Goal: Information Seeking & Learning: Learn about a topic

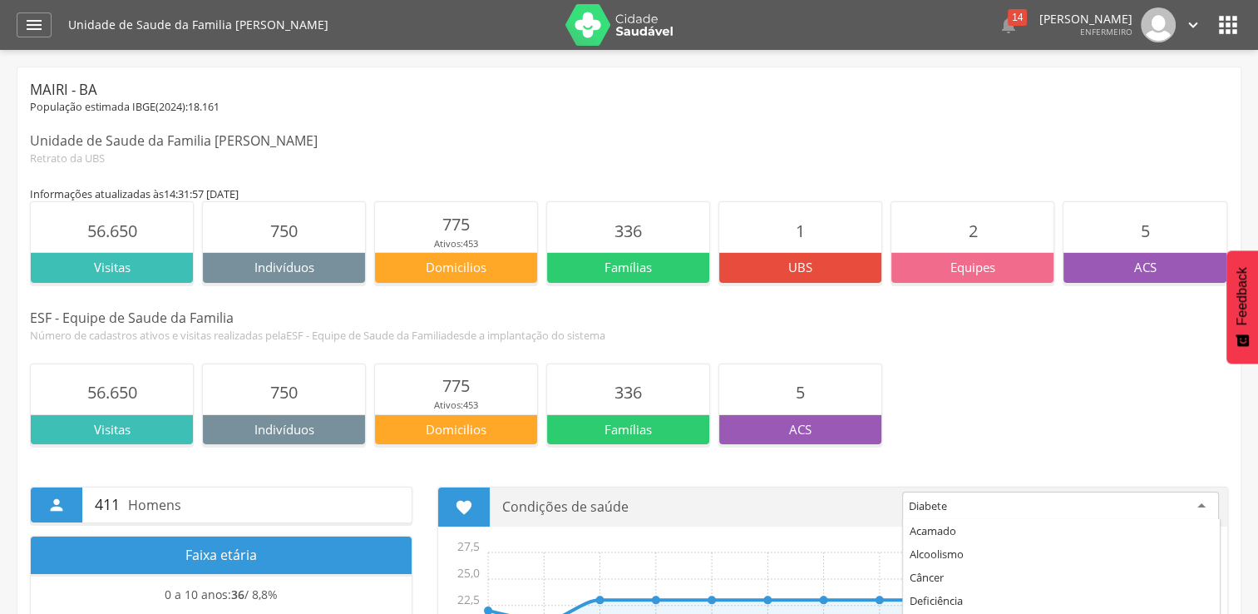
click at [995, 516] on div "Diabete" at bounding box center [1060, 506] width 317 height 30
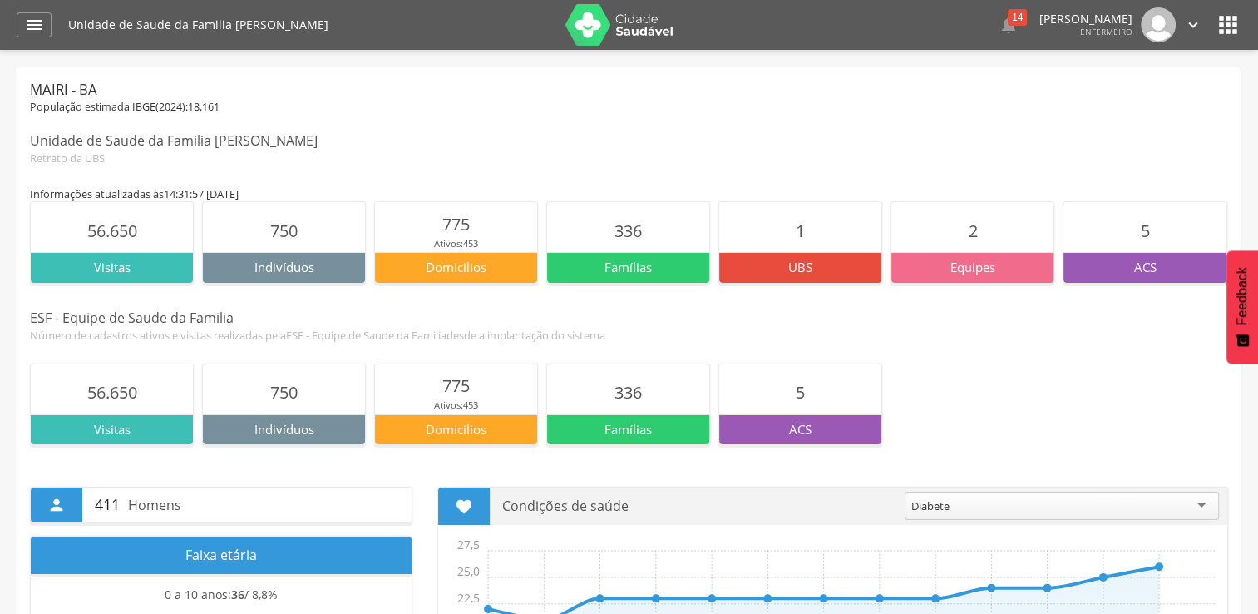
click at [1018, 502] on div "Diabete" at bounding box center [1062, 505] width 314 height 28
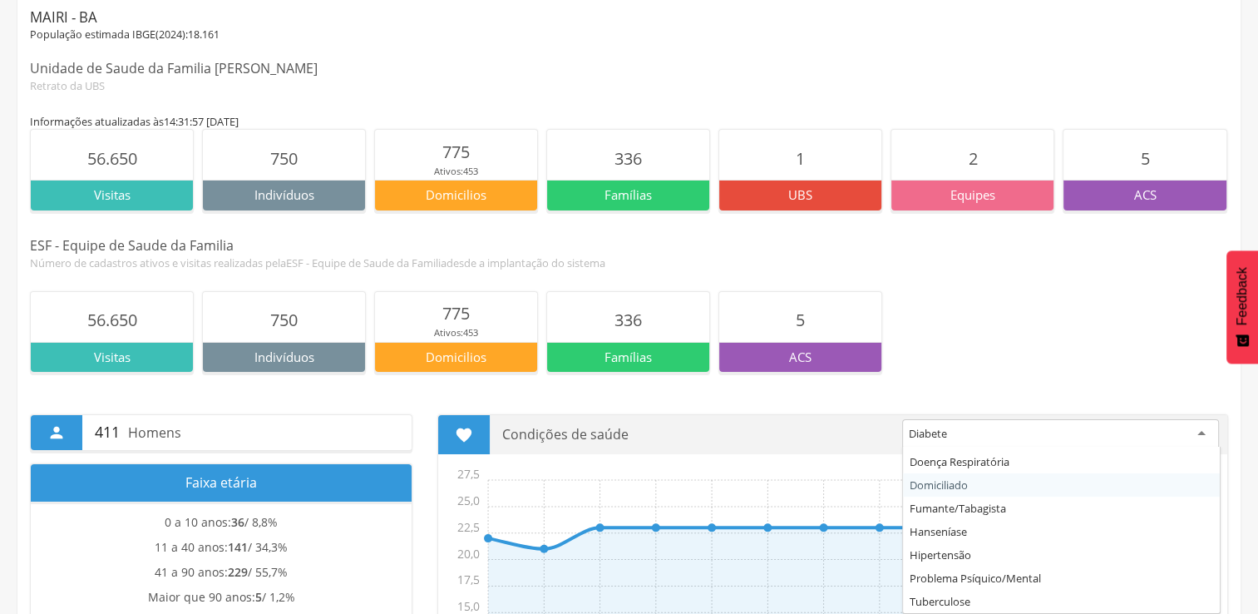
scroll to position [73, 0]
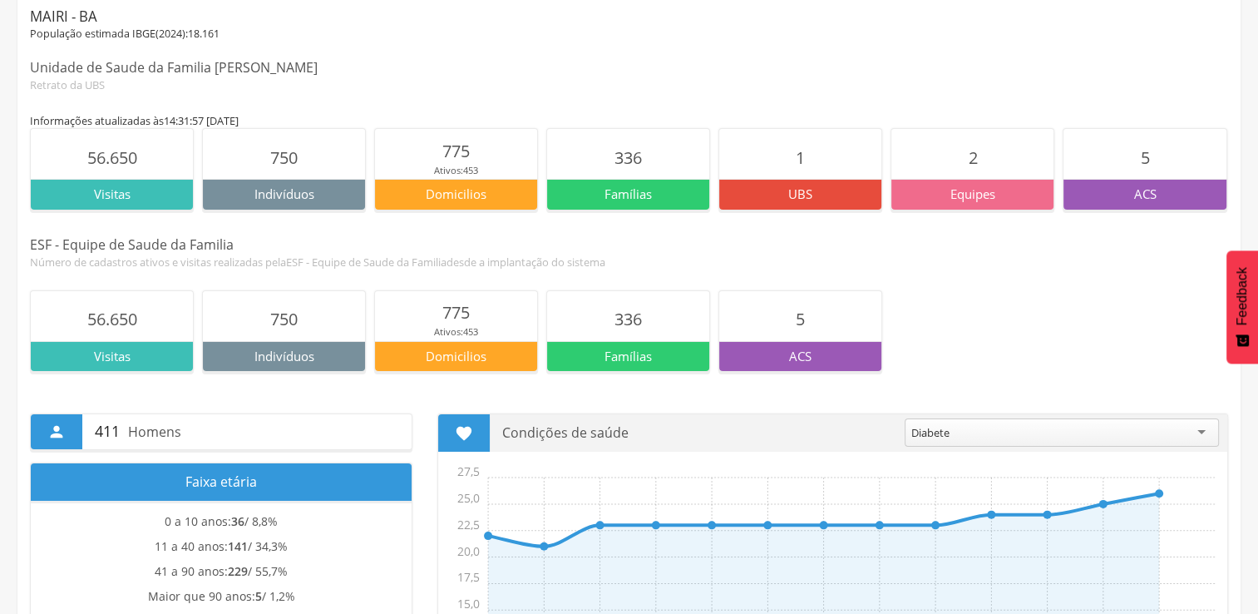
click at [956, 343] on div "56.650 Visitas 750 Indivíduos 775 Ativos: 453 Domicilios 336 Famílias 5 ACS" at bounding box center [629, 330] width 1198 height 81
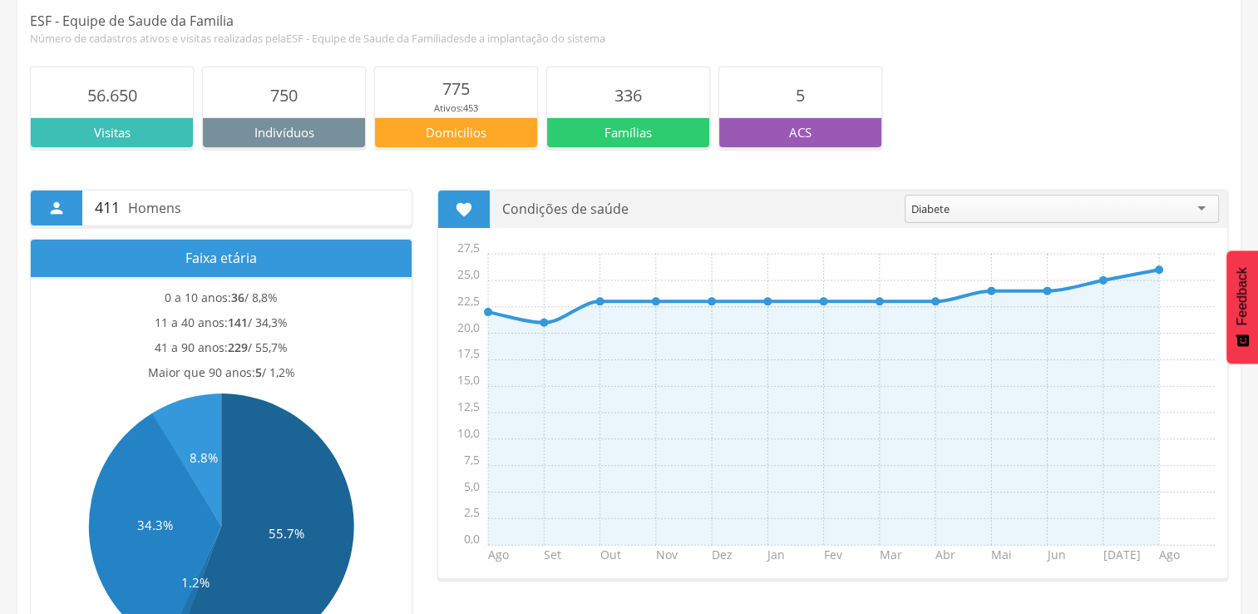
scroll to position [0, 0]
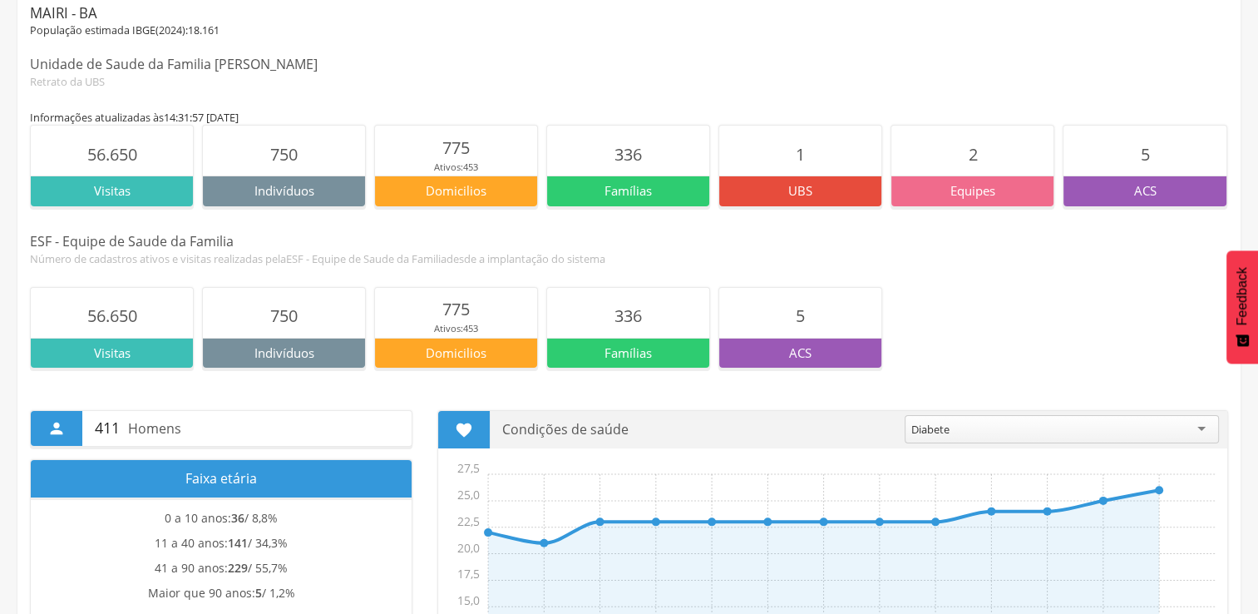
scroll to position [166, 0]
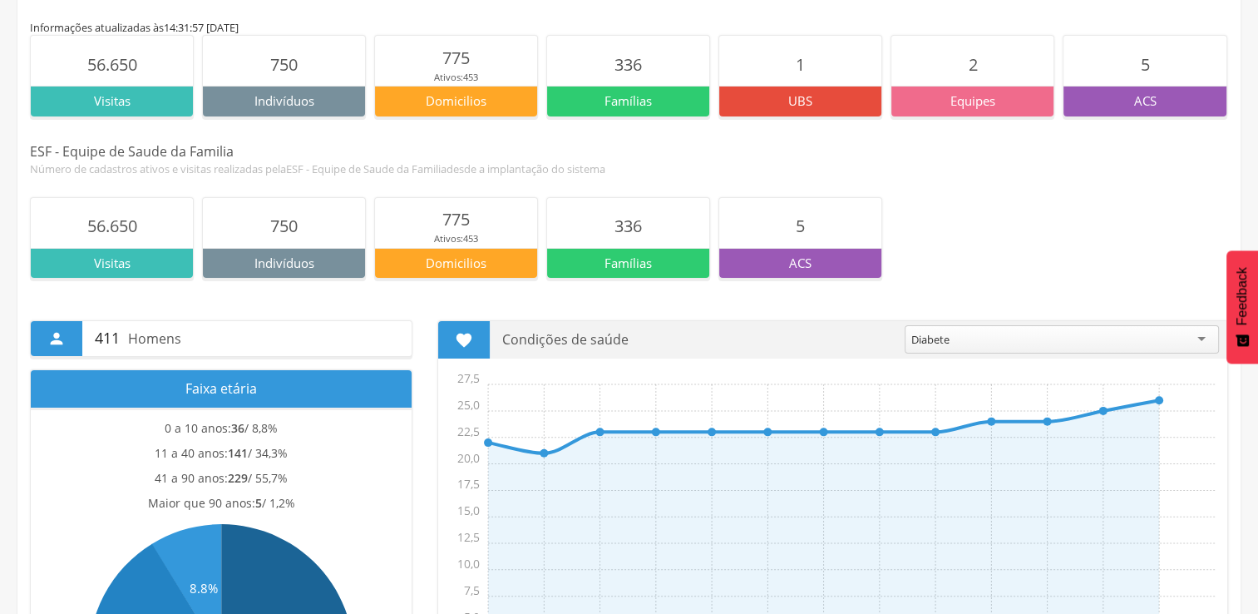
click at [57, 341] on icon "" at bounding box center [56, 338] width 18 height 18
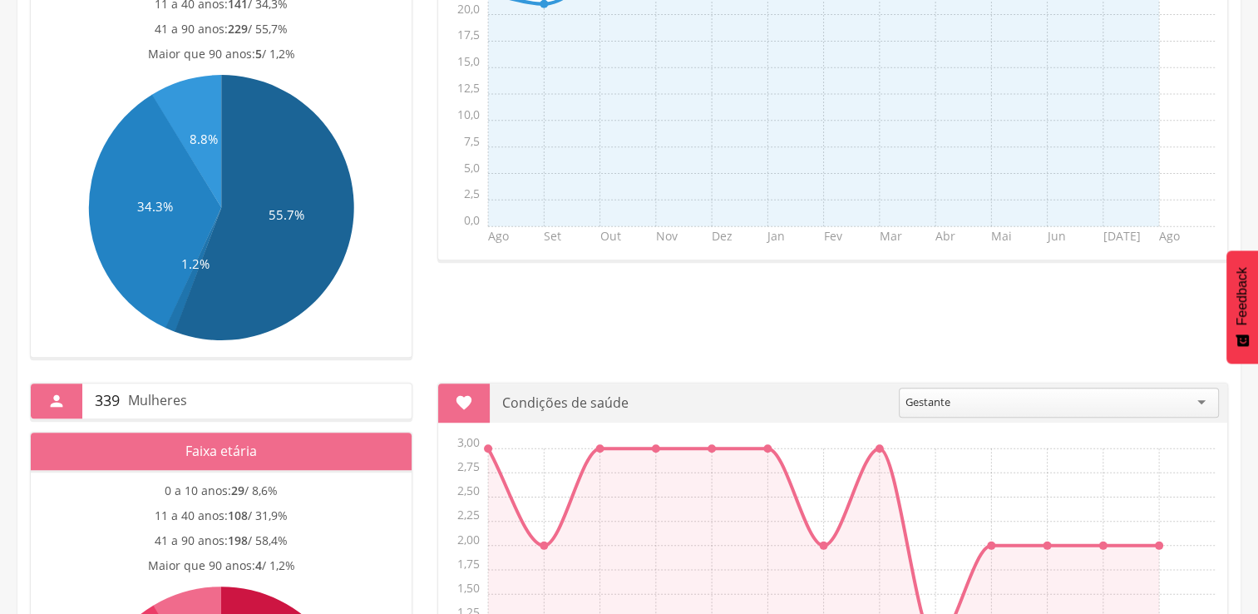
scroll to position [665, 0]
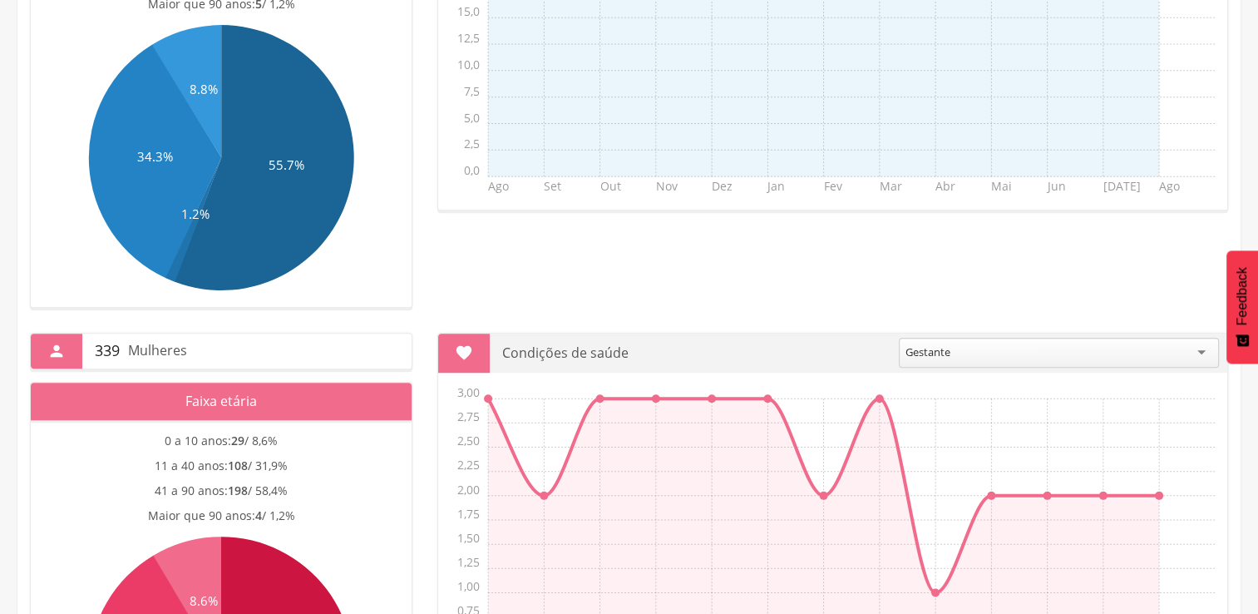
click at [62, 358] on div "" at bounding box center [57, 350] width 52 height 35
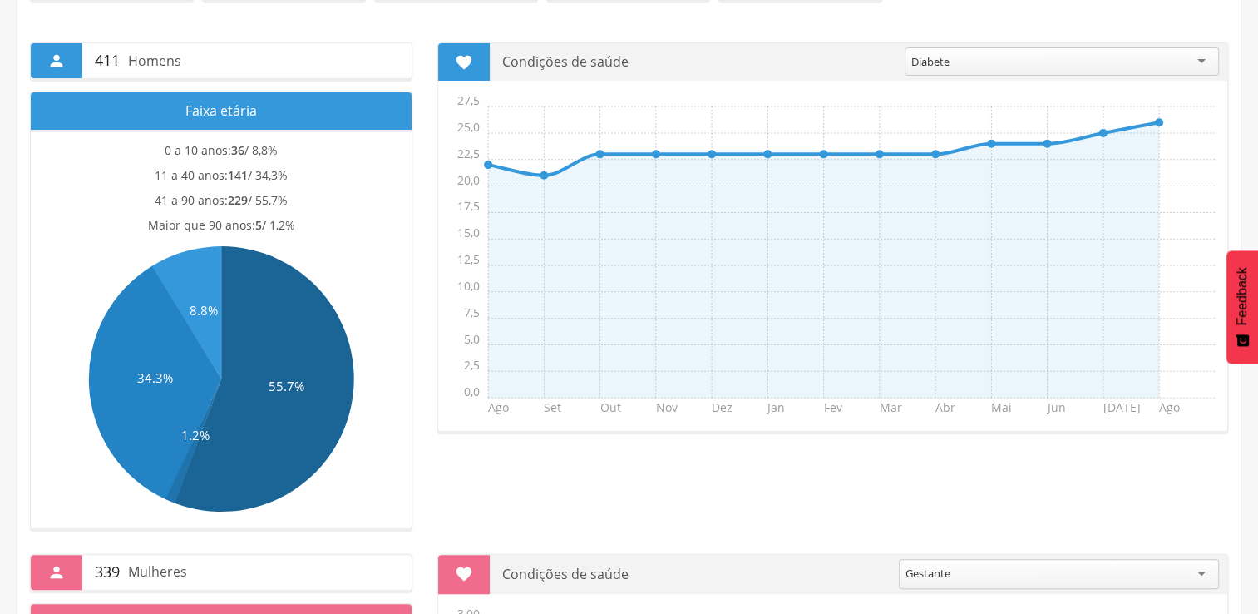
scroll to position [416, 0]
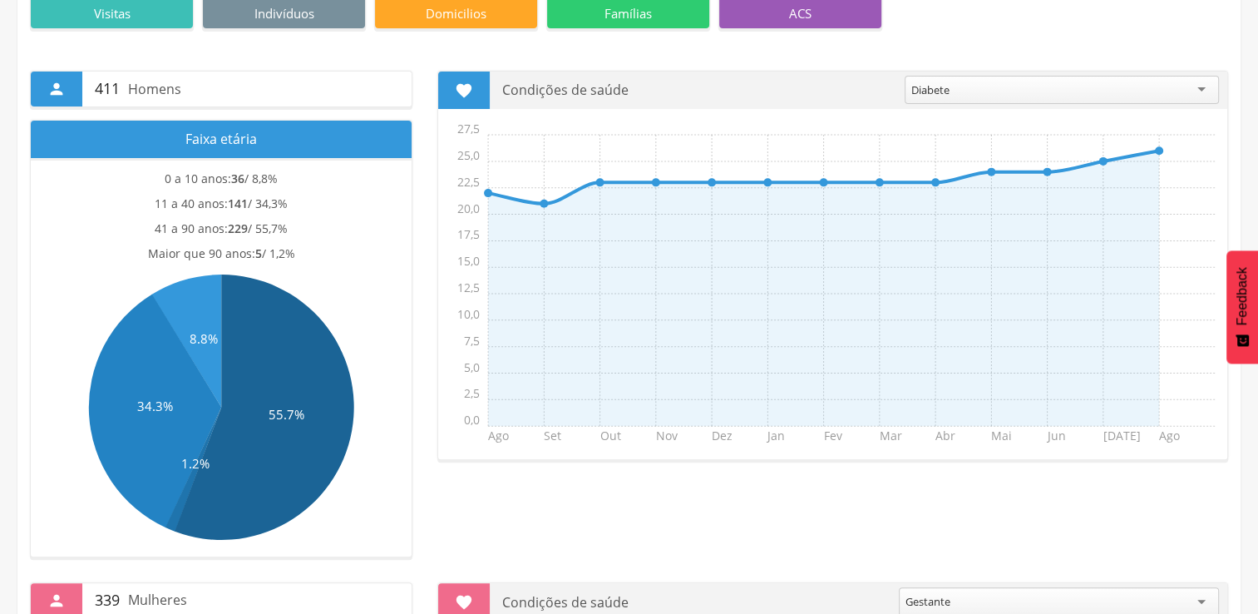
drag, startPoint x: 100, startPoint y: 84, endPoint x: 157, endPoint y: 83, distance: 57.4
click at [157, 83] on p "411 Homens" at bounding box center [247, 89] width 304 height 35
drag, startPoint x: 157, startPoint y: 83, endPoint x: 140, endPoint y: 88, distance: 18.2
click at [150, 83] on p "411 Homens" at bounding box center [247, 89] width 304 height 35
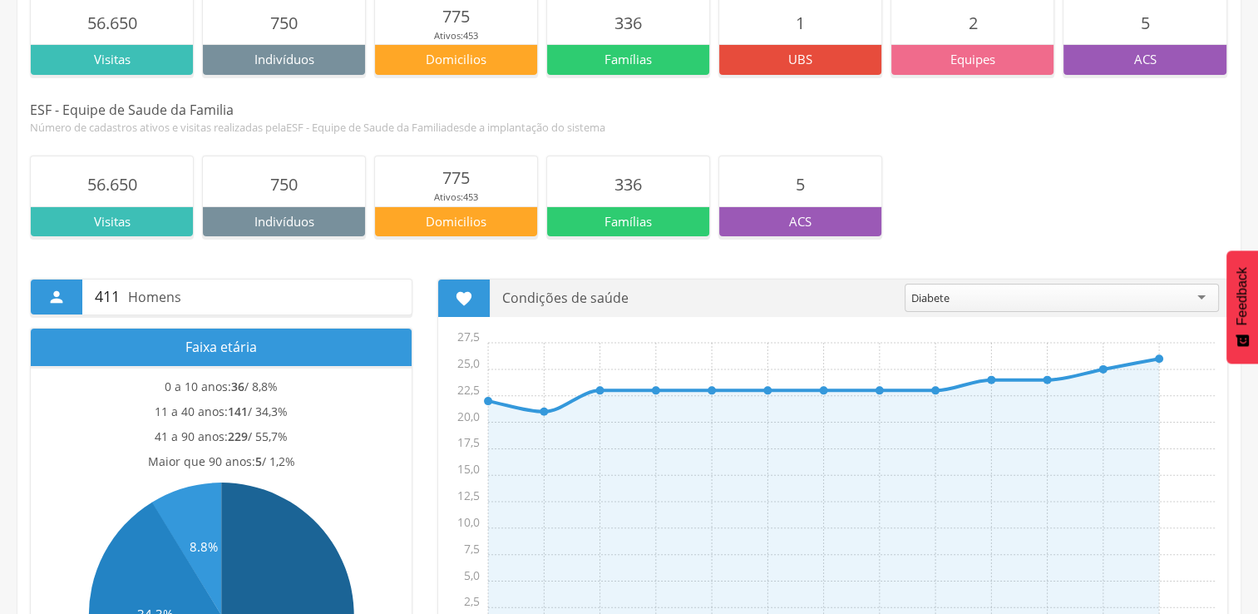
scroll to position [83, 0]
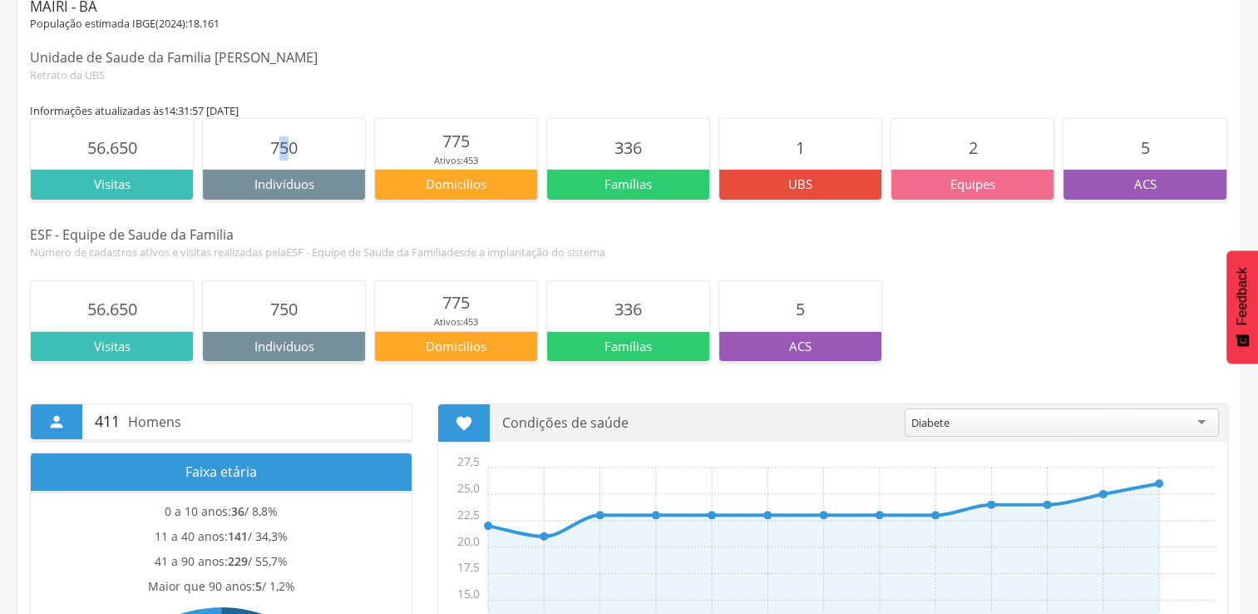
drag, startPoint x: 283, startPoint y: 141, endPoint x: 318, endPoint y: 146, distance: 35.2
click at [318, 146] on section "750" at bounding box center [284, 144] width 162 height 50
drag, startPoint x: 318, startPoint y: 146, endPoint x: 485, endPoint y: 205, distance: 177.3
drag, startPoint x: 412, startPoint y: 137, endPoint x: 486, endPoint y: 140, distance: 73.2
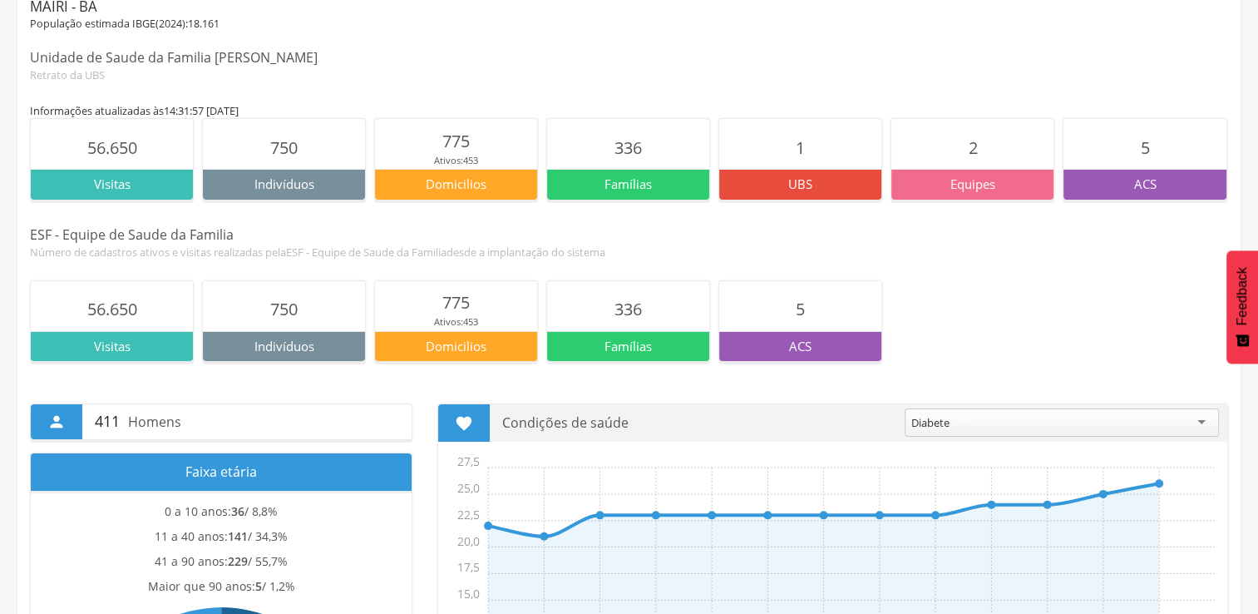
click at [486, 140] on section "775 Ativos: 453" at bounding box center [456, 144] width 162 height 50
drag, startPoint x: 486, startPoint y: 140, endPoint x: 353, endPoint y: 334, distance: 235.7
click at [353, 334] on section "750 Indivíduos" at bounding box center [284, 320] width 164 height 81
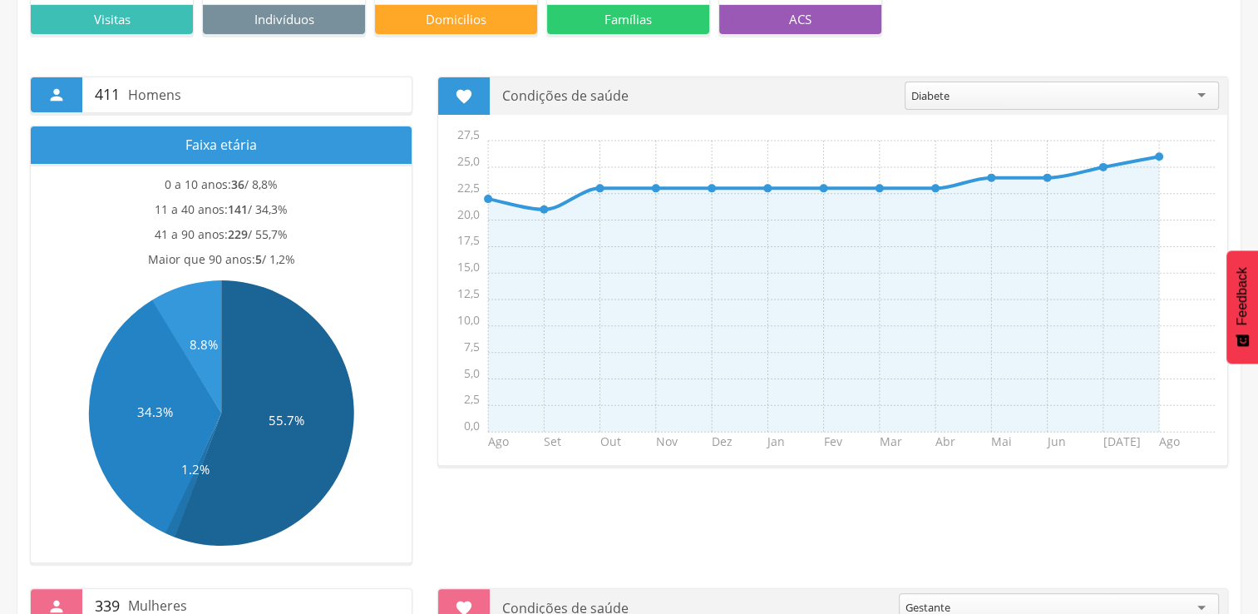
scroll to position [416, 0]
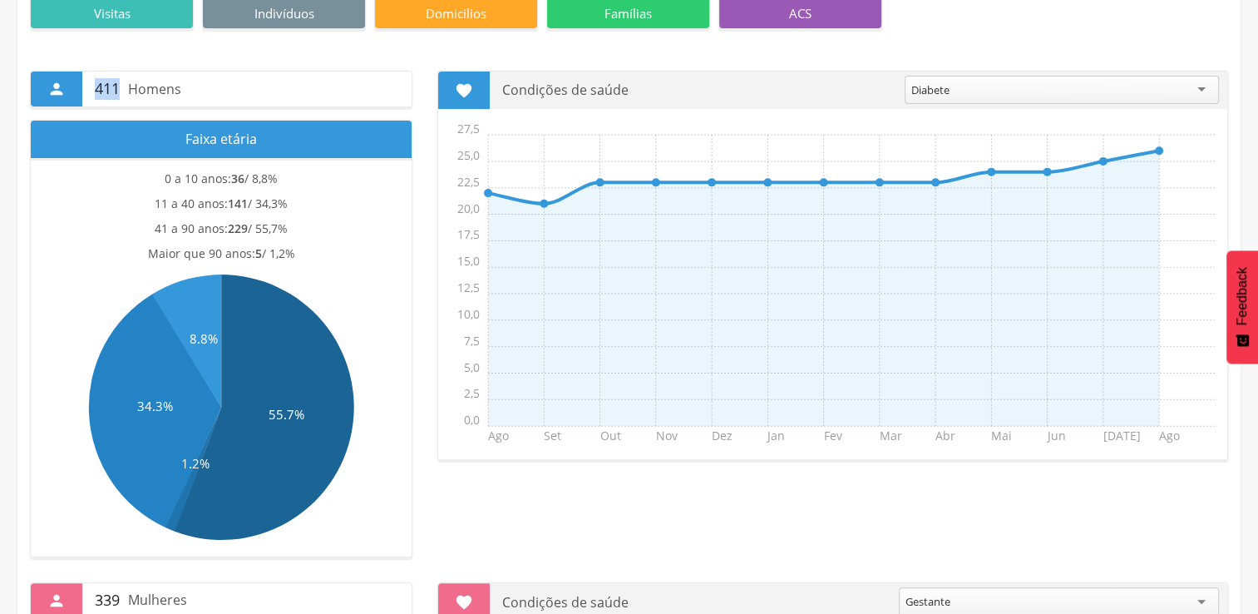
drag, startPoint x: 84, startPoint y: 89, endPoint x: 126, endPoint y: 85, distance: 42.6
click at [126, 85] on div "411 Homens" at bounding box center [246, 89] width 329 height 35
drag, startPoint x: 126, startPoint y: 85, endPoint x: 232, endPoint y: 248, distance: 194.2
click at [249, 213] on div "11 a 40 anos: 141 / 34,3%" at bounding box center [221, 207] width 364 height 25
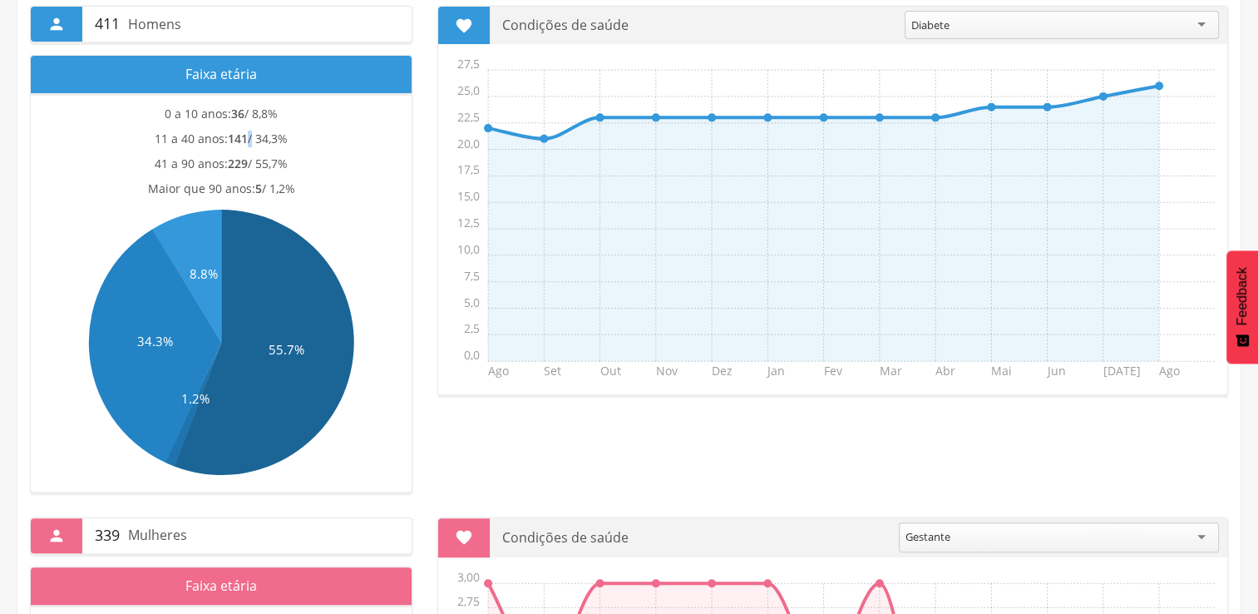
scroll to position [582, 0]
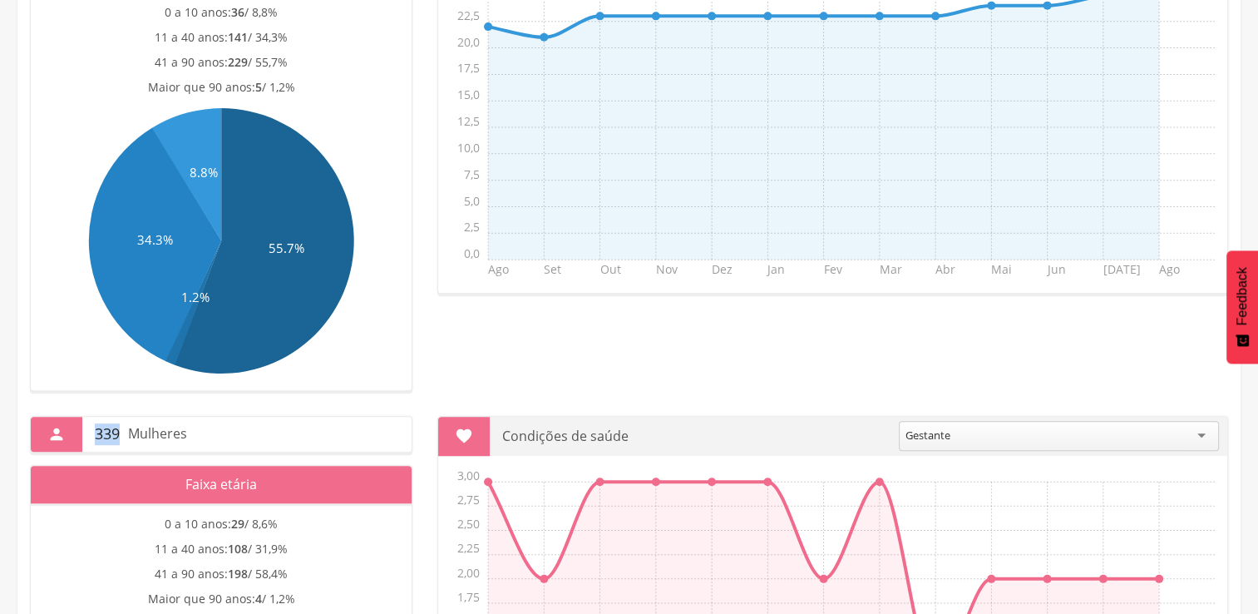
drag, startPoint x: 93, startPoint y: 438, endPoint x: 146, endPoint y: 441, distance: 52.5
click at [146, 441] on div "339 Mulheres" at bounding box center [246, 434] width 329 height 35
drag, startPoint x: 146, startPoint y: 441, endPoint x: 244, endPoint y: 290, distance: 180.1
click at [244, 290] on icon at bounding box center [265, 240] width 180 height 265
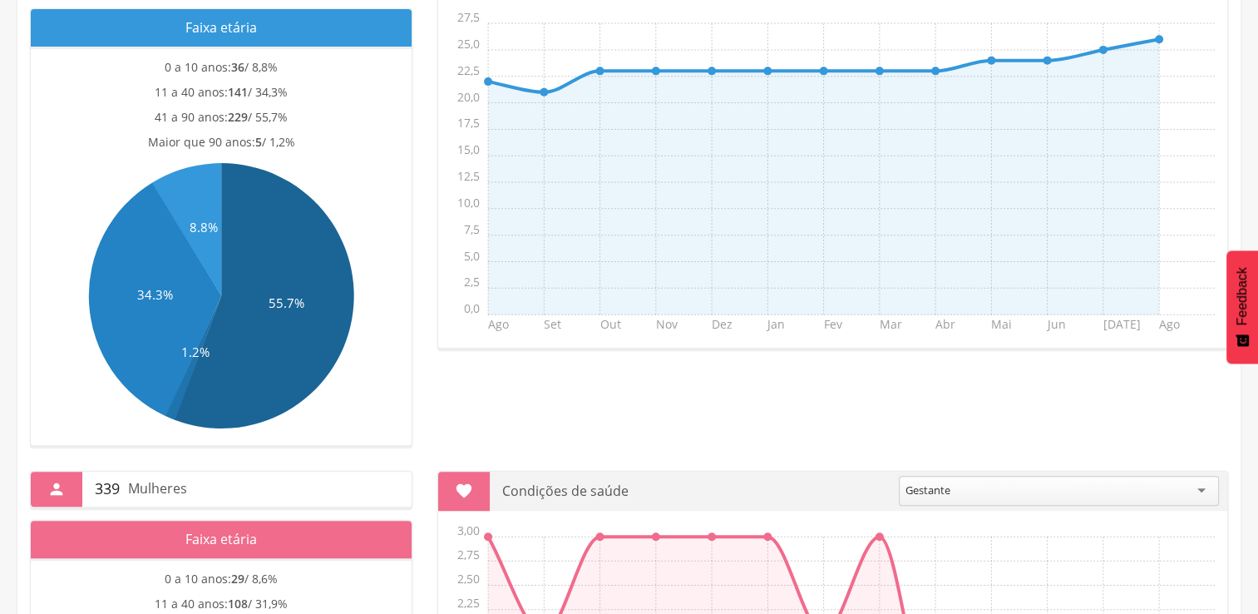
scroll to position [499, 0]
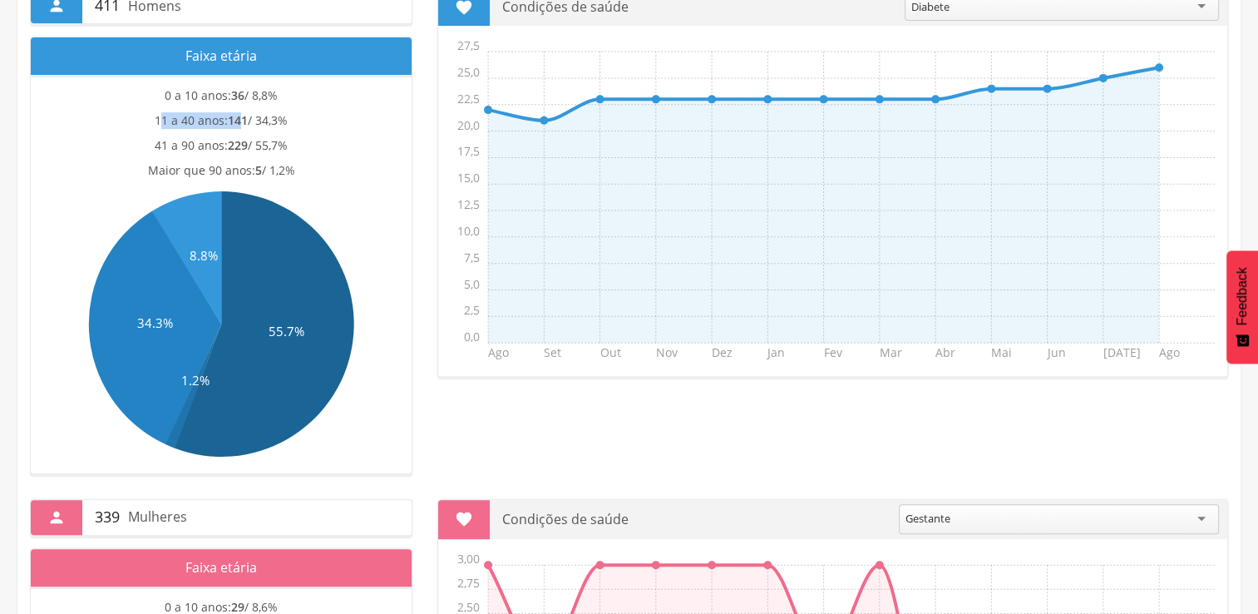
drag, startPoint x: 161, startPoint y: 135, endPoint x: 252, endPoint y: 139, distance: 90.7
click at [252, 139] on section "0 a 10 anos: 36 / 8,8% 11 a 40 anos: 141 / 34,3% 41 a 90 anos: 229 / 55,7% Maio…" at bounding box center [221, 274] width 381 height 398
drag, startPoint x: 252, startPoint y: 139, endPoint x: 286, endPoint y: 161, distance: 40.8
click at [286, 162] on span "5 / 1,2%" at bounding box center [275, 170] width 40 height 16
drag, startPoint x: 231, startPoint y: 137, endPoint x: 250, endPoint y: 136, distance: 19.2
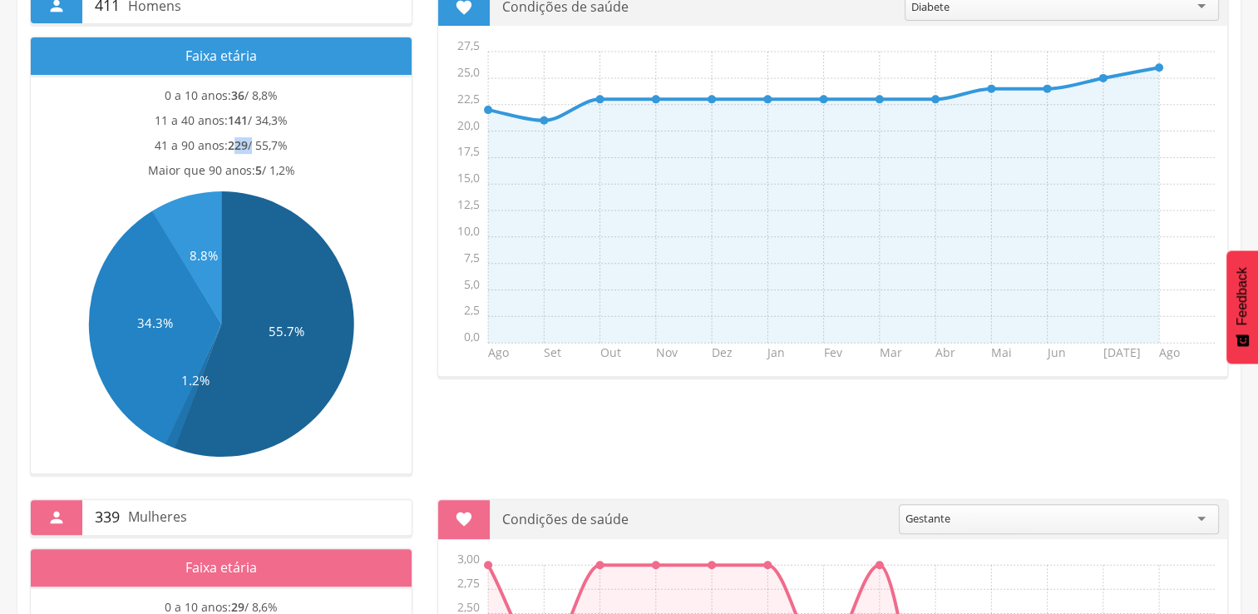
click at [250, 137] on span "229 / 55,7%" at bounding box center [258, 145] width 60 height 16
drag, startPoint x: 250, startPoint y: 136, endPoint x: 250, endPoint y: 212, distance: 76.5
click at [250, 212] on icon at bounding box center [265, 323] width 180 height 265
drag, startPoint x: 225, startPoint y: 137, endPoint x: 238, endPoint y: 137, distance: 13.3
click at [238, 137] on p "41 a 90 anos: 229 / 55,7%" at bounding box center [221, 145] width 133 height 17
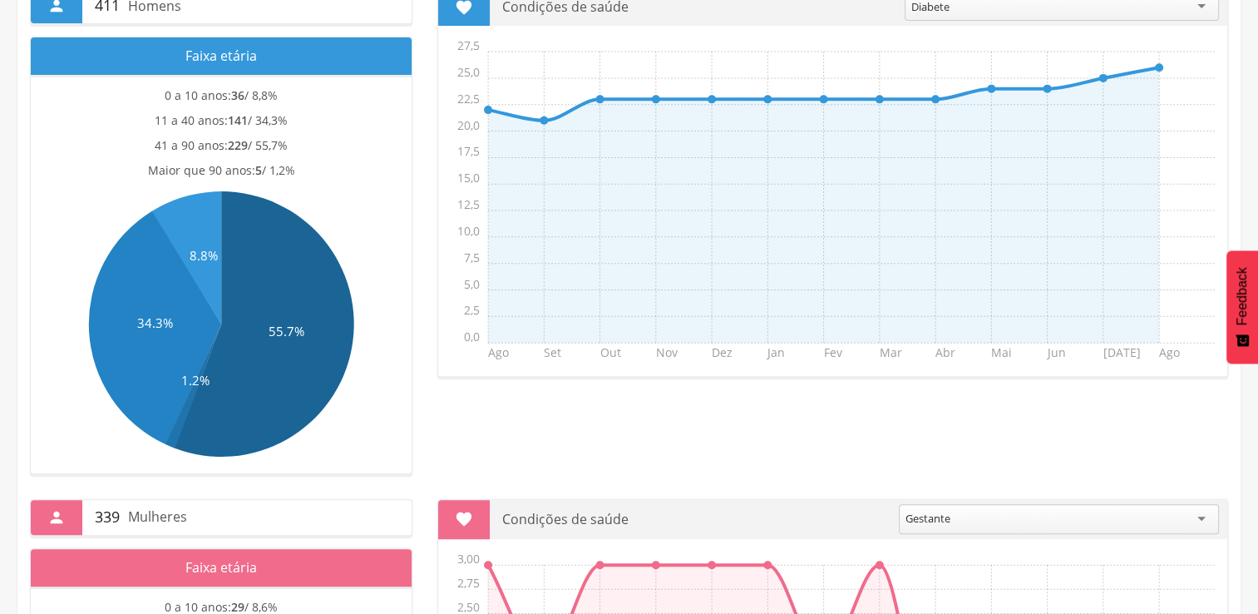
drag, startPoint x: 238, startPoint y: 137, endPoint x: 268, endPoint y: 152, distance: 33.5
click at [268, 152] on div "41 a 90 anos: 229 / 55,7%" at bounding box center [221, 149] width 364 height 25
click at [280, 146] on span "229 / 55,7%" at bounding box center [258, 145] width 60 height 16
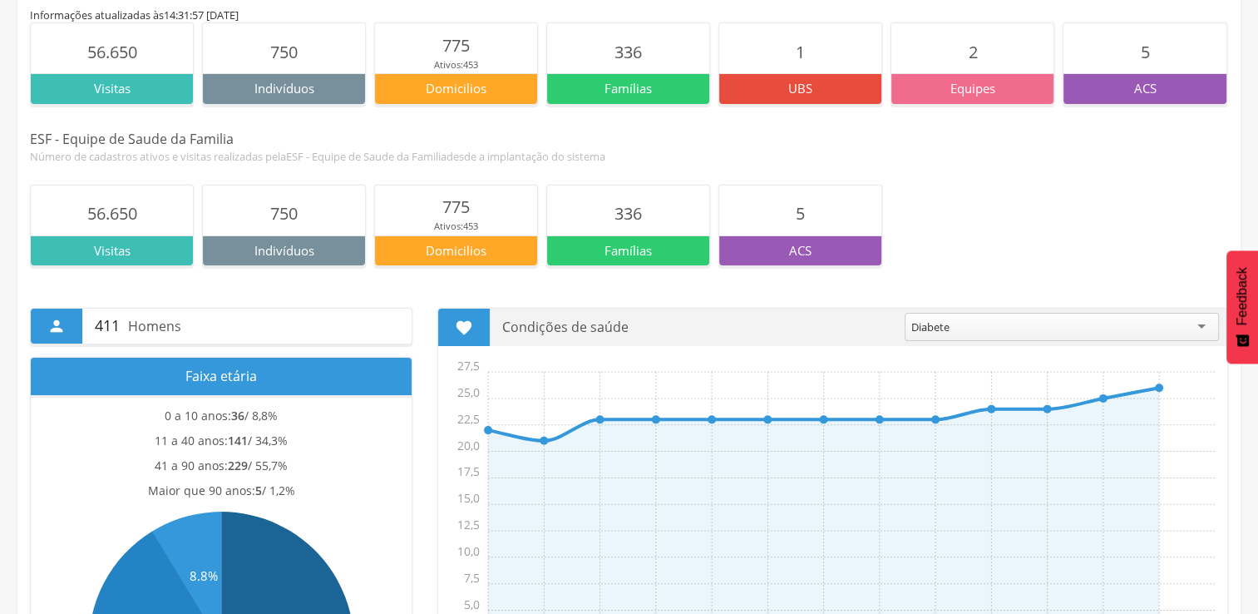
scroll to position [333, 0]
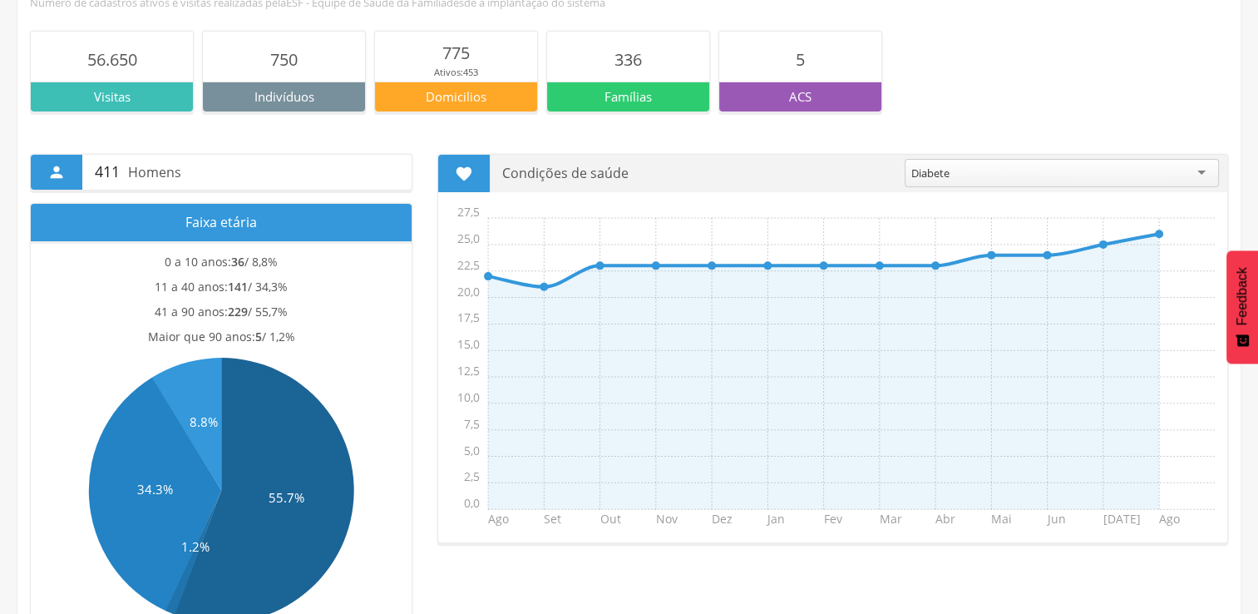
click at [310, 334] on div "Maior que 90 anos: 5 / 1,2%" at bounding box center [221, 340] width 364 height 25
drag, startPoint x: 261, startPoint y: 334, endPoint x: 297, endPoint y: 329, distance: 36.1
click at [297, 329] on div "Maior que 90 anos: 5 / 1,2%" at bounding box center [221, 340] width 364 height 25
drag, startPoint x: 297, startPoint y: 329, endPoint x: 297, endPoint y: 356, distance: 26.6
click at [297, 356] on icon "55.7% 1.2% 34.3% 8.8%" at bounding box center [221, 490] width 364 height 274
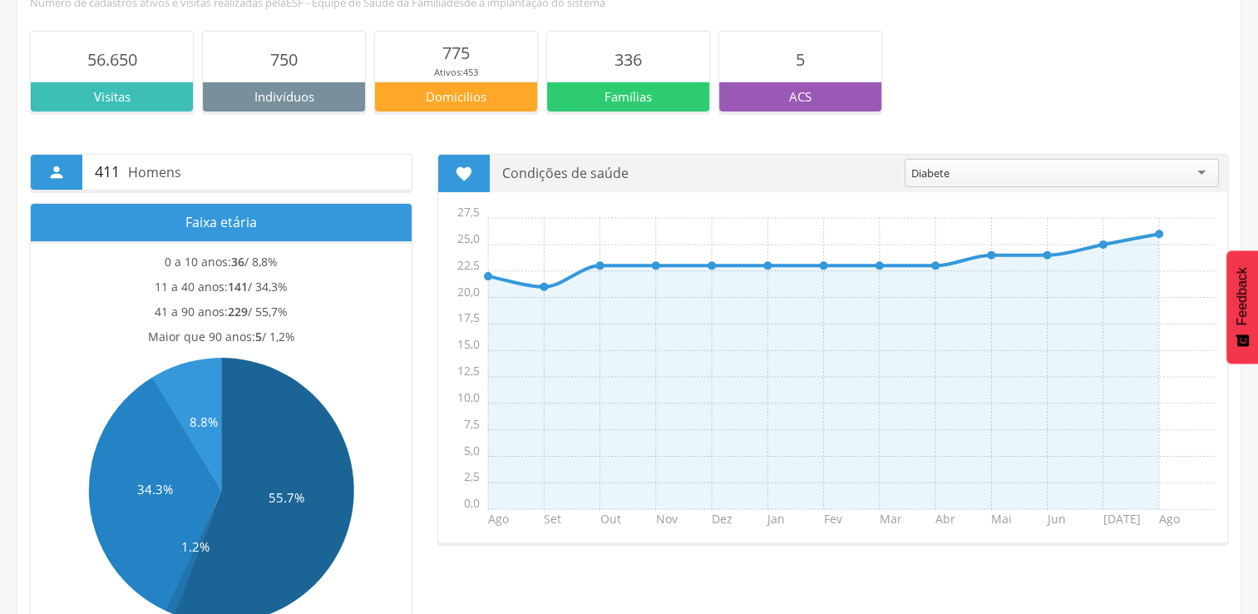
drag, startPoint x: 253, startPoint y: 332, endPoint x: 327, endPoint y: 331, distance: 74.0
click at [327, 331] on div "Maior que 90 anos: 5 / 1,2%" at bounding box center [221, 340] width 364 height 25
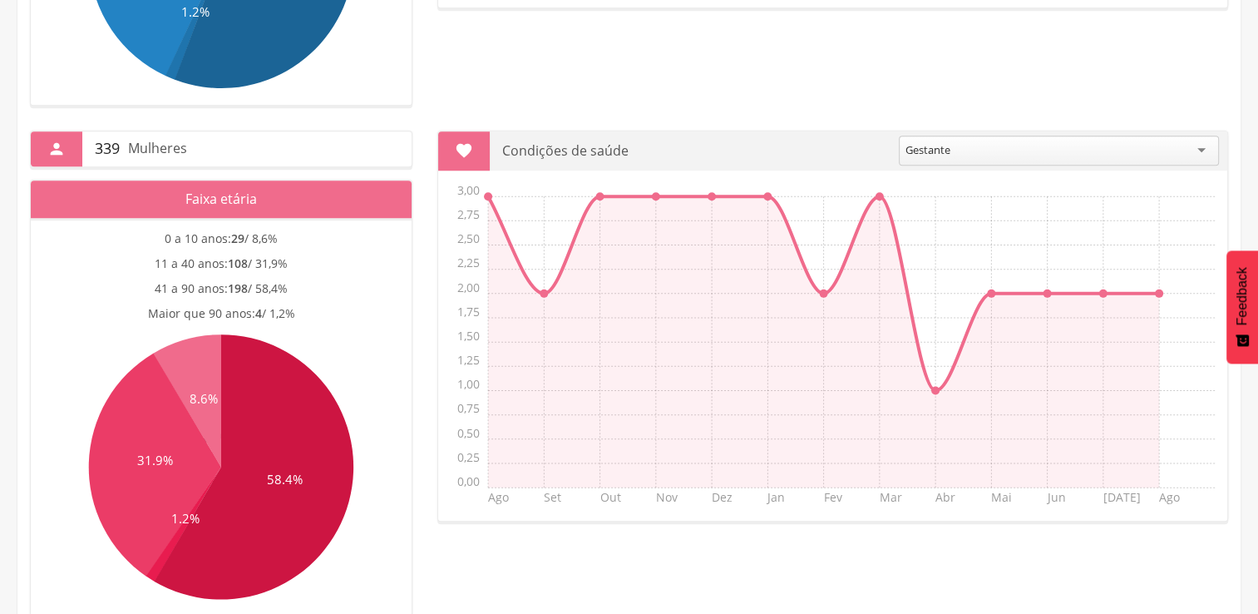
scroll to position [897, 0]
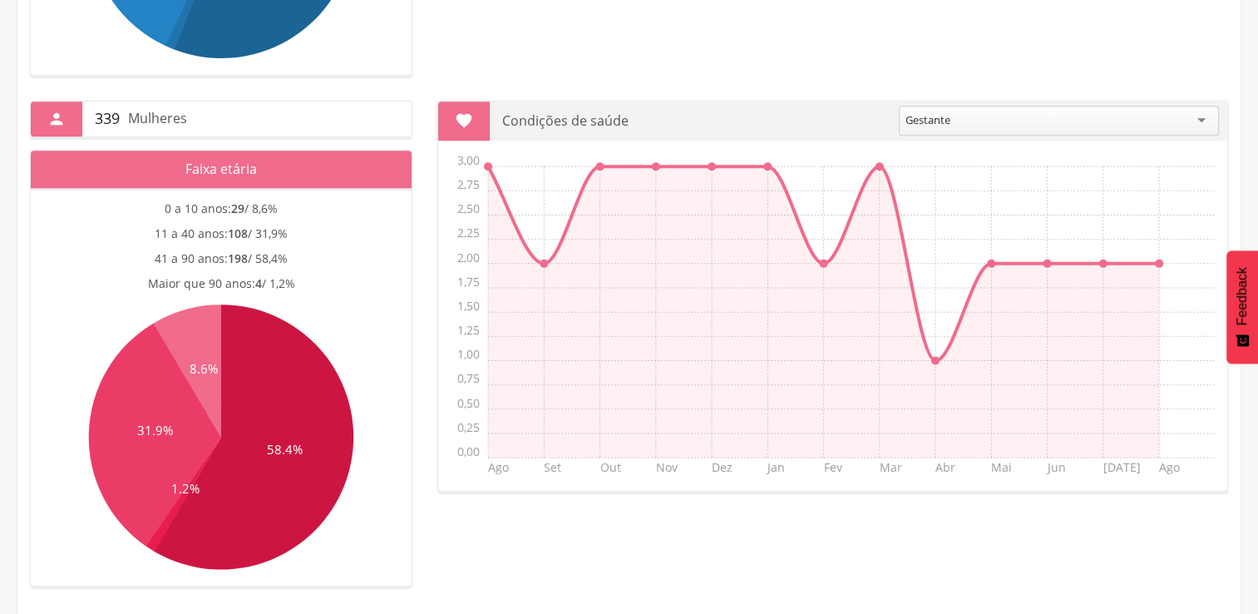
drag, startPoint x: 253, startPoint y: 283, endPoint x: 311, endPoint y: 294, distance: 59.4
click at [311, 294] on div "Maior que 90 anos: 4 / 1,2%" at bounding box center [221, 287] width 364 height 25
click at [276, 327] on icon at bounding box center [255, 436] width 200 height 265
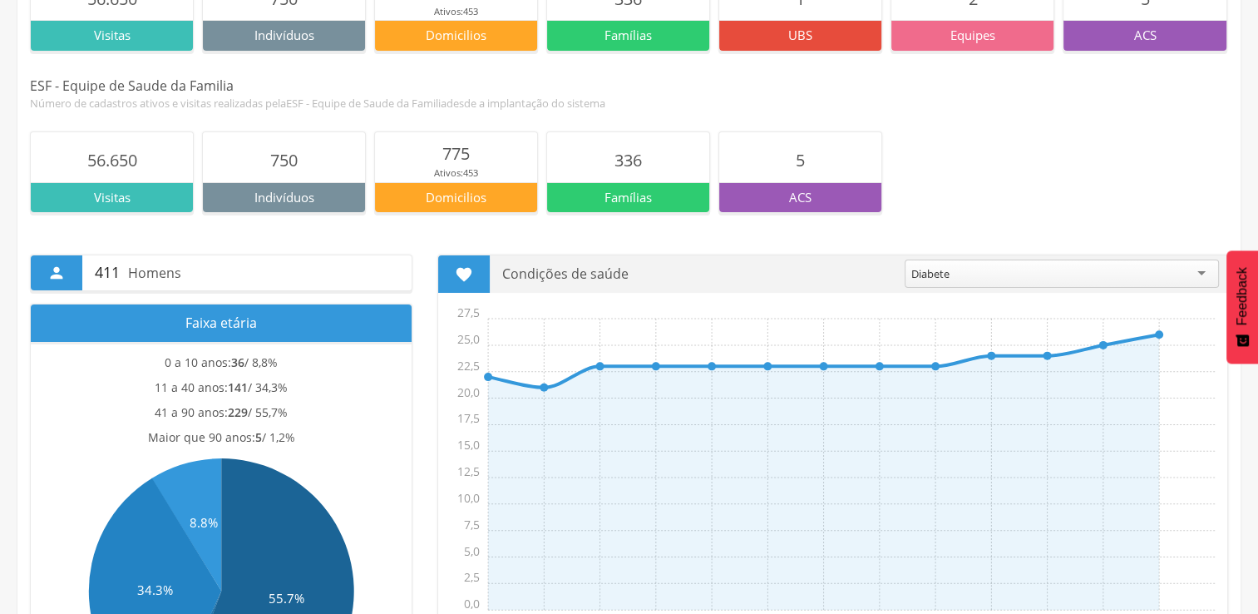
scroll to position [315, 0]
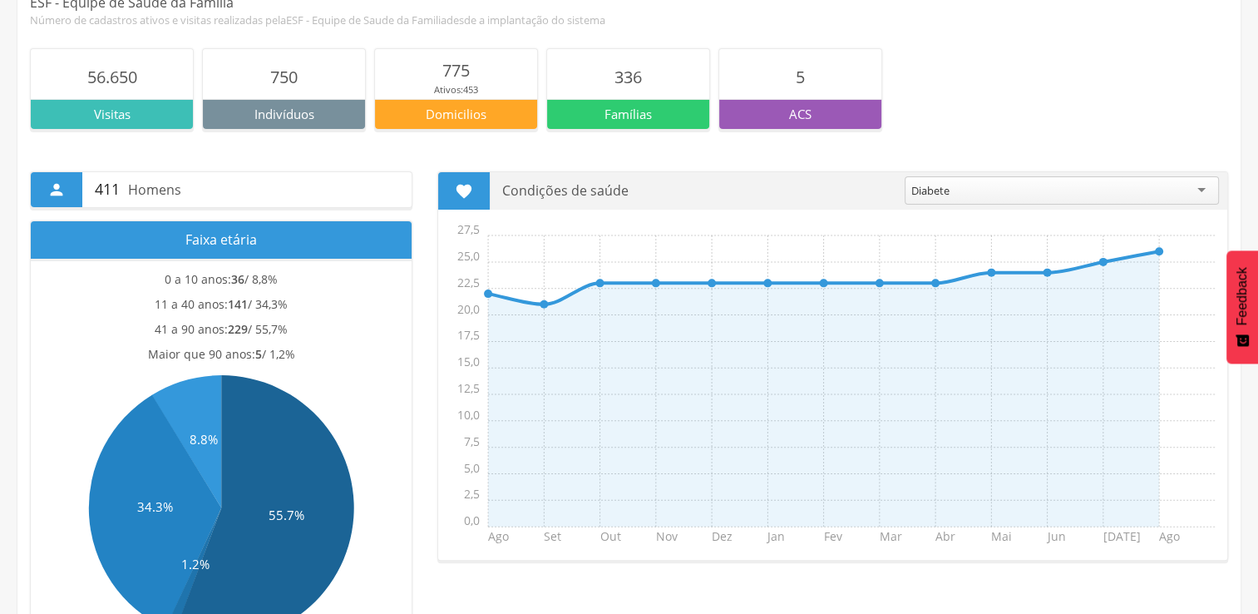
click at [220, 329] on p "41 a 90 anos: 229 / 55,7%" at bounding box center [221, 329] width 133 height 17
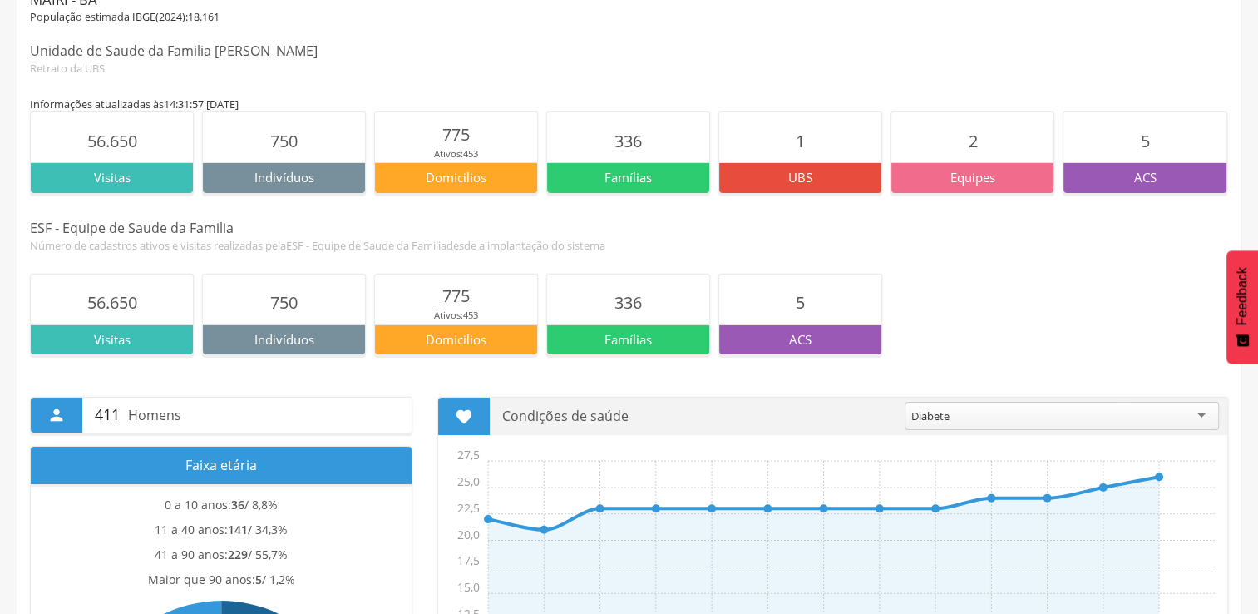
scroll to position [0, 0]
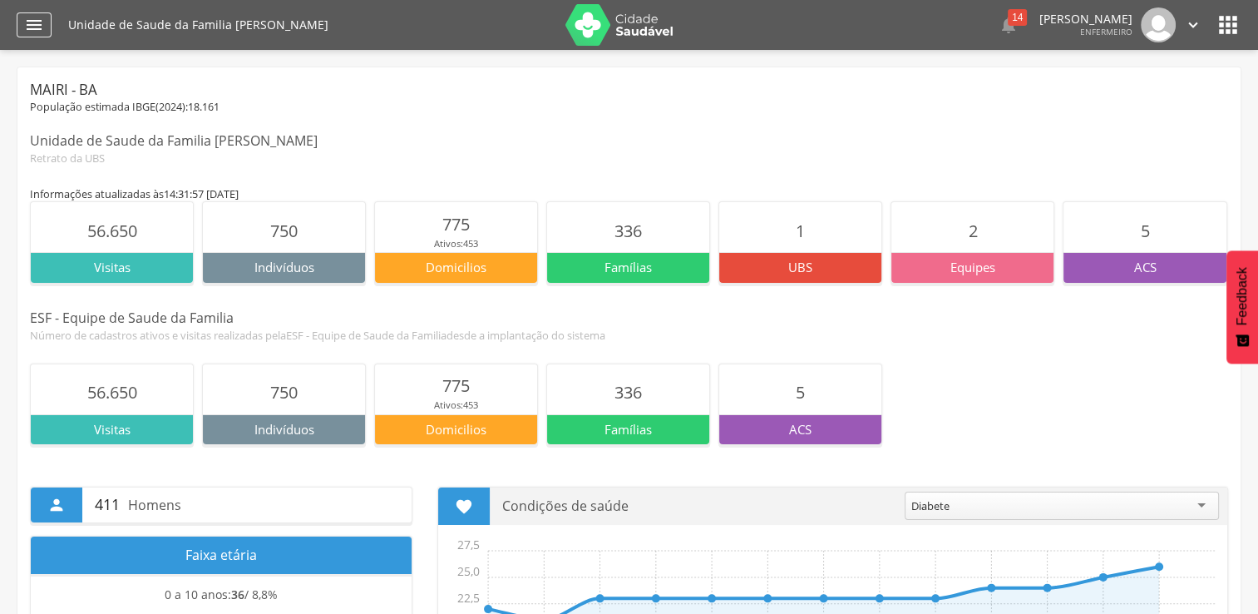
click at [32, 14] on div "" at bounding box center [34, 24] width 35 height 25
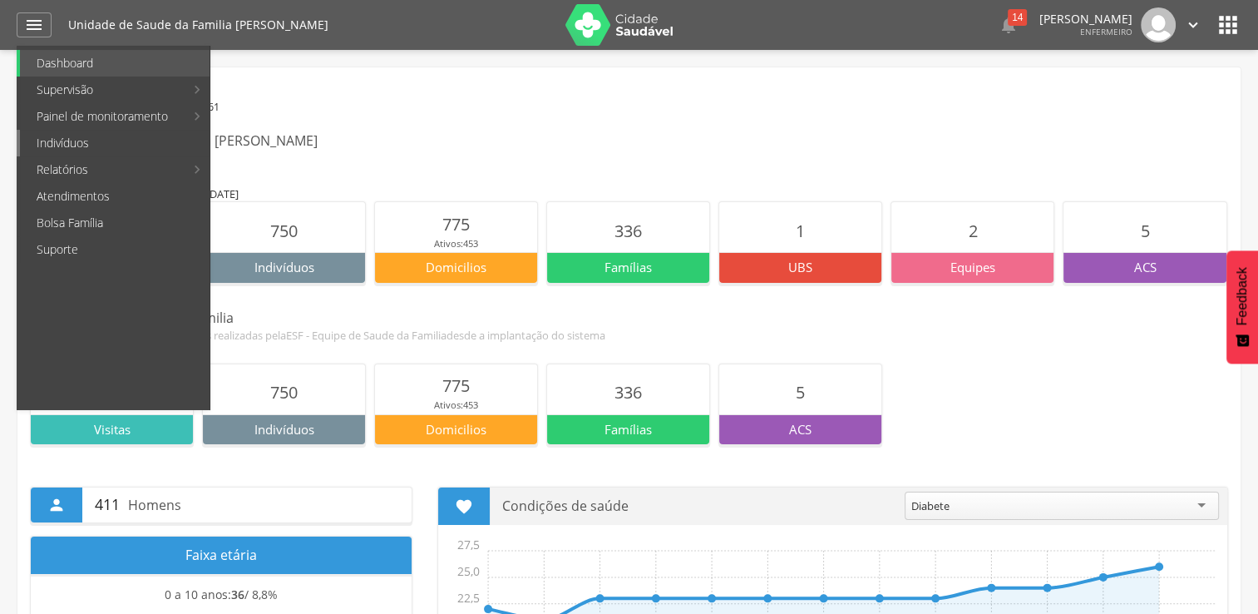
click at [133, 148] on link "Indivíduos" at bounding box center [115, 143] width 190 height 27
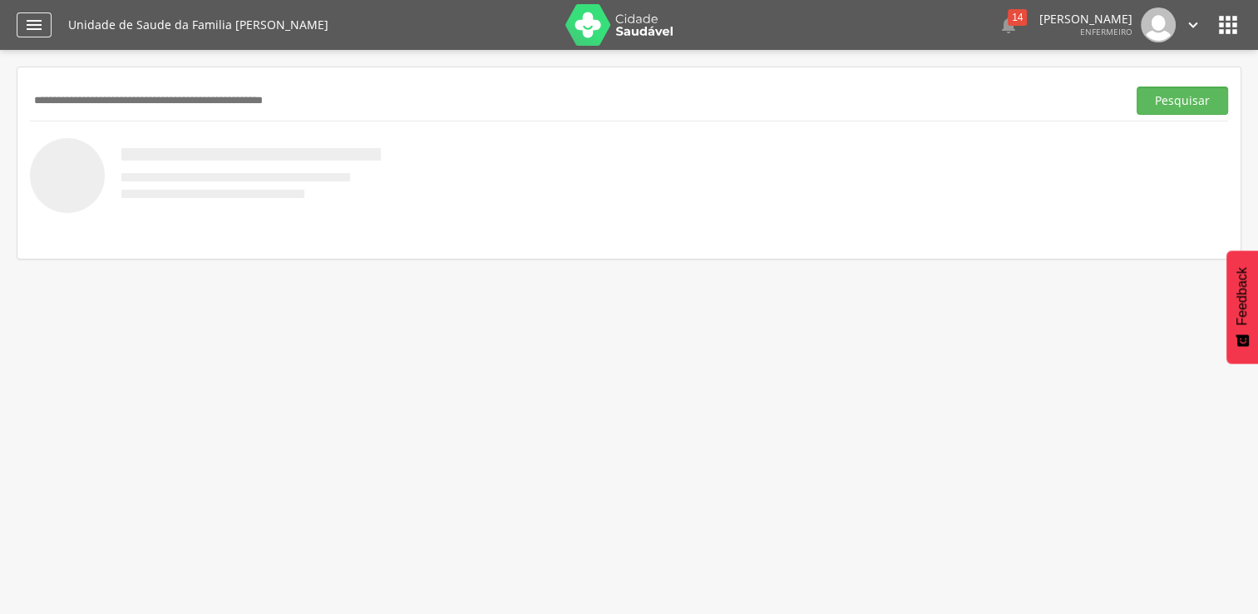
click at [37, 27] on icon "" at bounding box center [34, 25] width 20 height 20
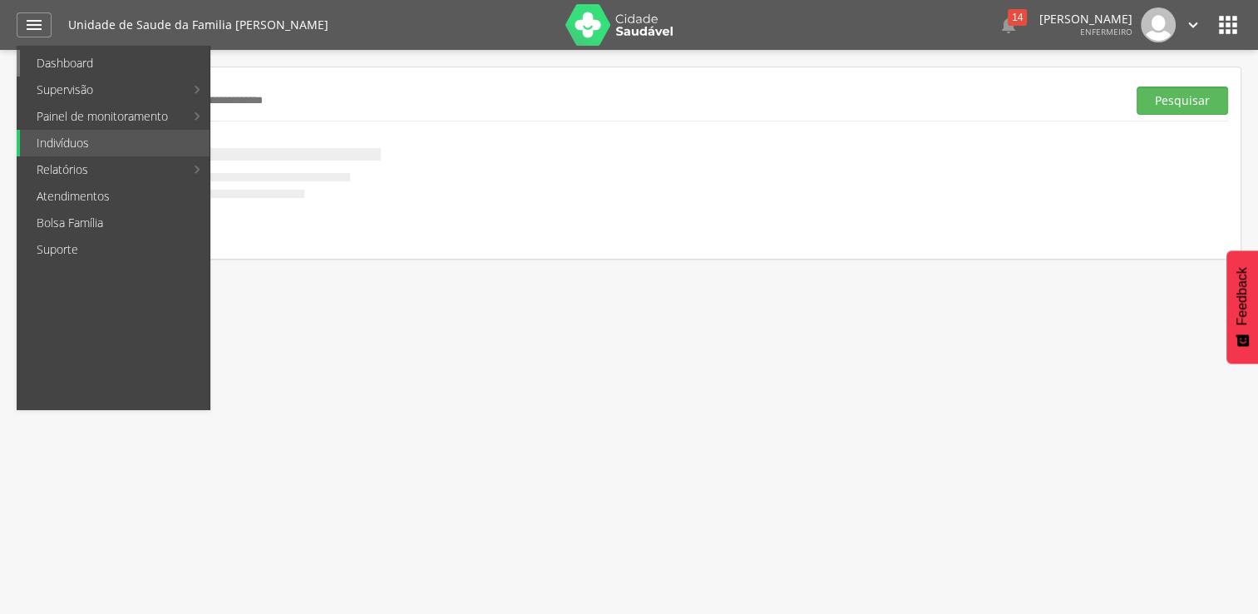
click at [66, 64] on link "Dashboard" at bounding box center [115, 63] width 190 height 27
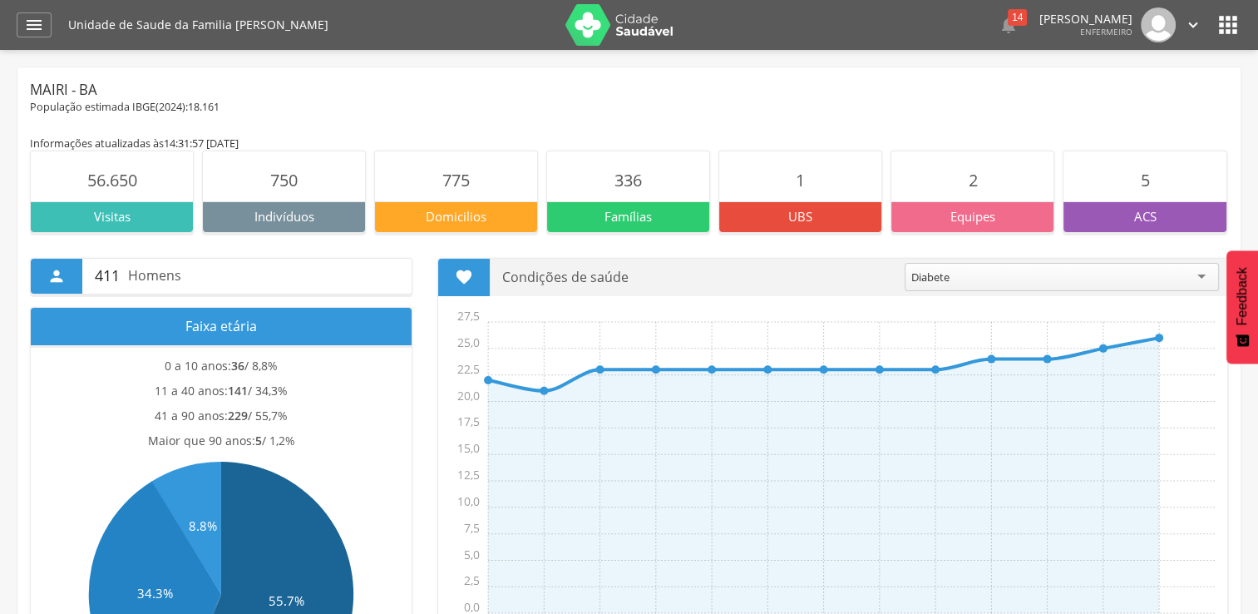
click at [0, 25] on html " Dashboard Supervisão Produtividade Mapa da Cidade App desatualizado Última si…" at bounding box center [629, 307] width 1258 height 614
click at [19, 25] on div "" at bounding box center [34, 24] width 35 height 25
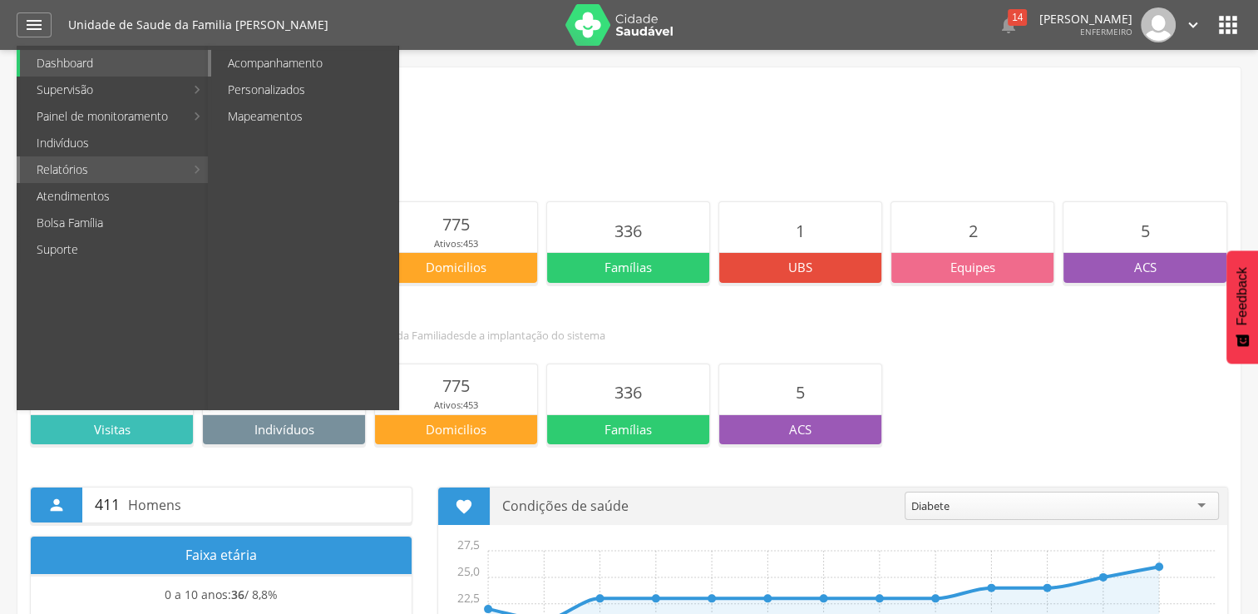
click at [323, 65] on link "Acompanhamento" at bounding box center [304, 63] width 187 height 27
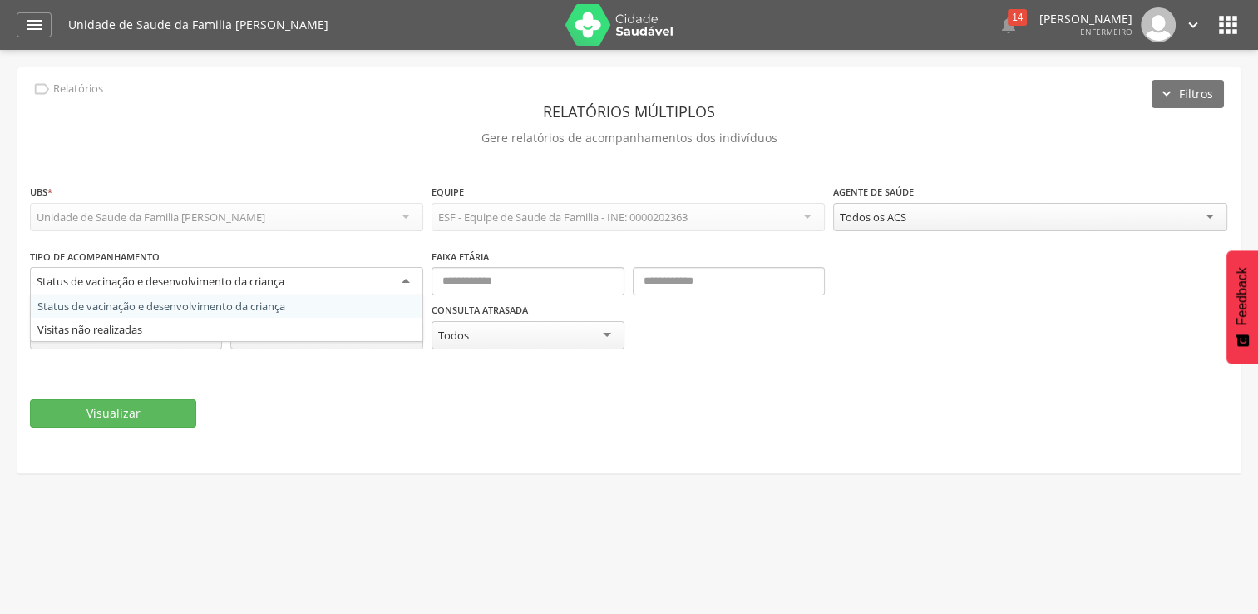
click at [386, 284] on div "Status de vacinação e desenvolvimento da criança" at bounding box center [226, 282] width 393 height 30
click at [416, 377] on fieldset "**********" at bounding box center [629, 305] width 1198 height 244
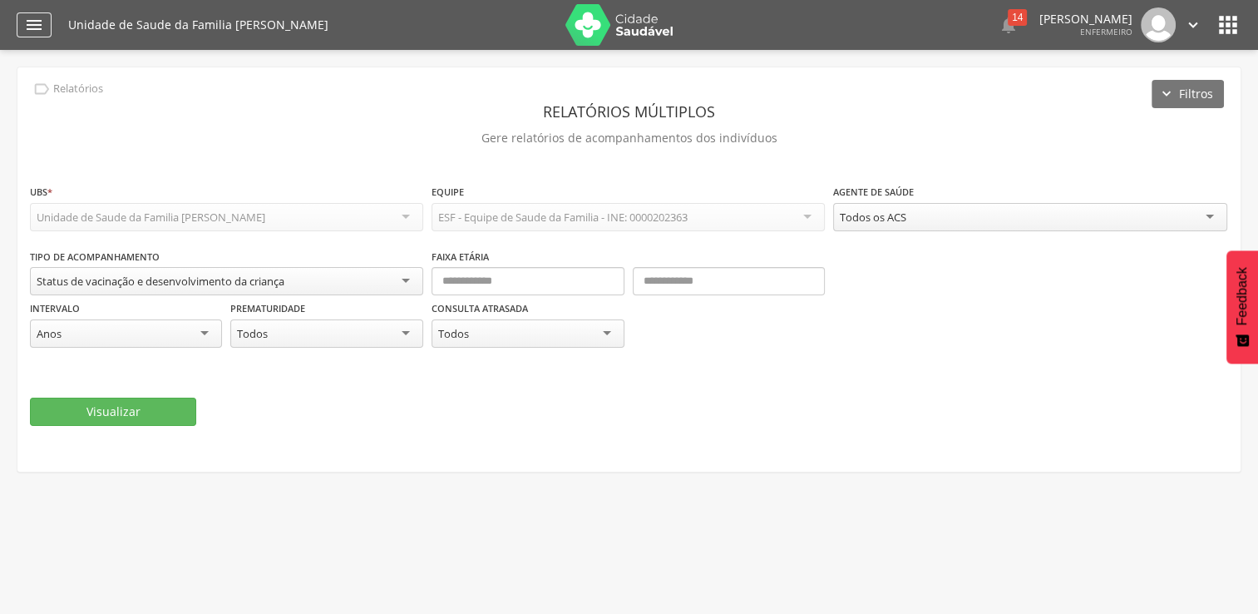
click at [33, 25] on icon "" at bounding box center [34, 25] width 20 height 20
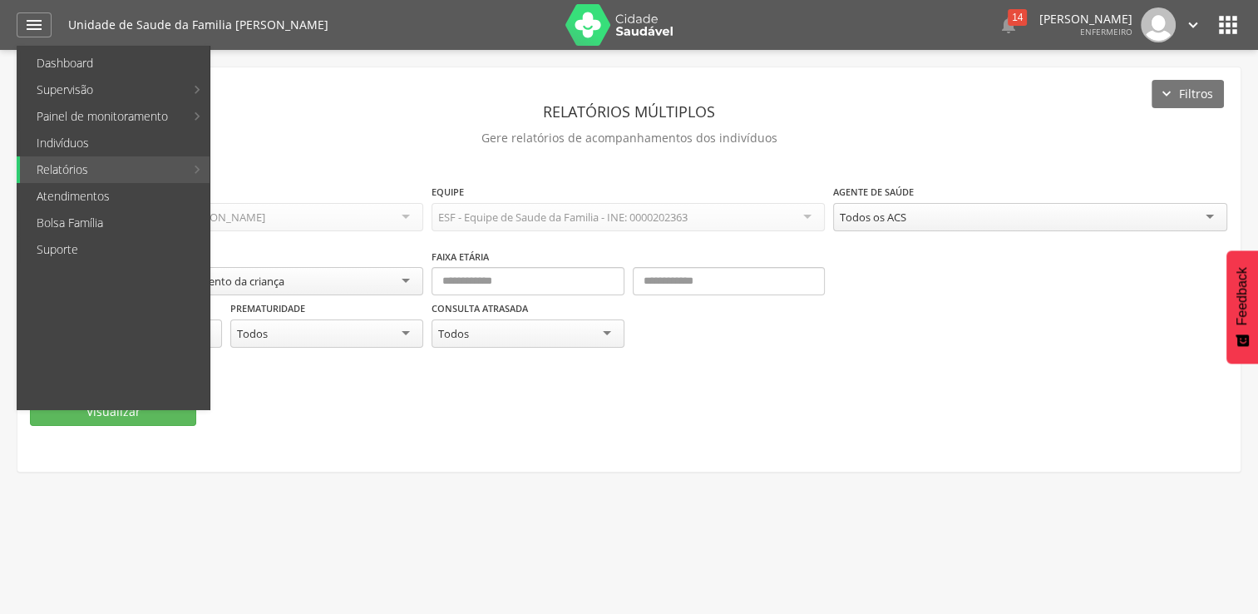
click at [100, 186] on link "Atendimentos" at bounding box center [115, 196] width 190 height 27
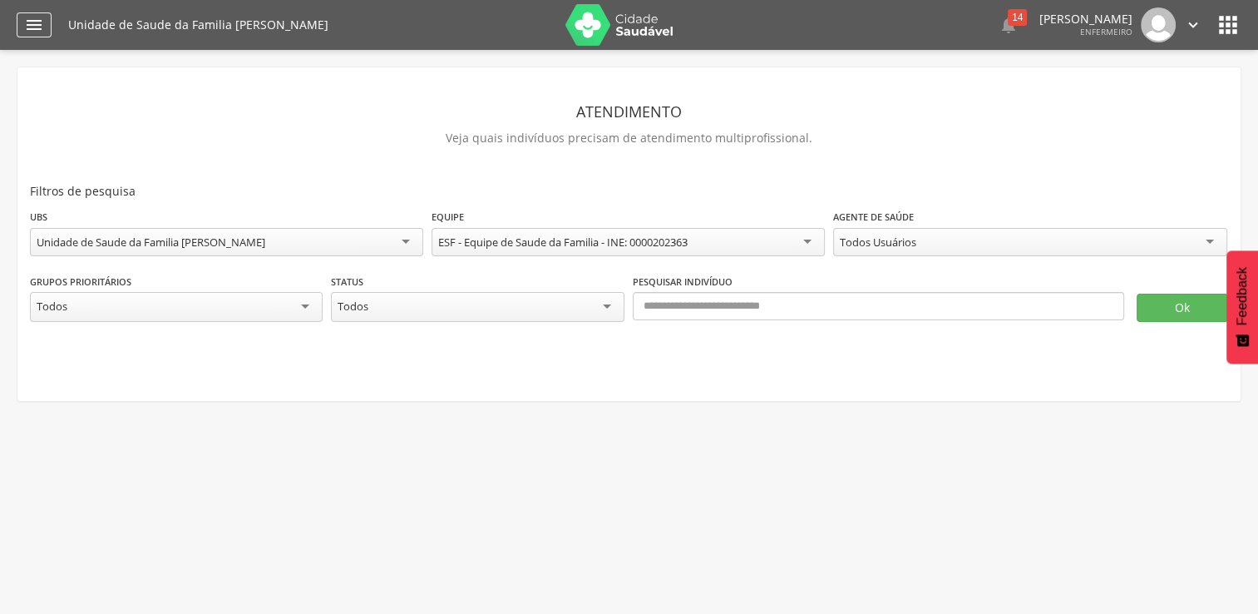
click at [30, 29] on icon "" at bounding box center [34, 25] width 20 height 20
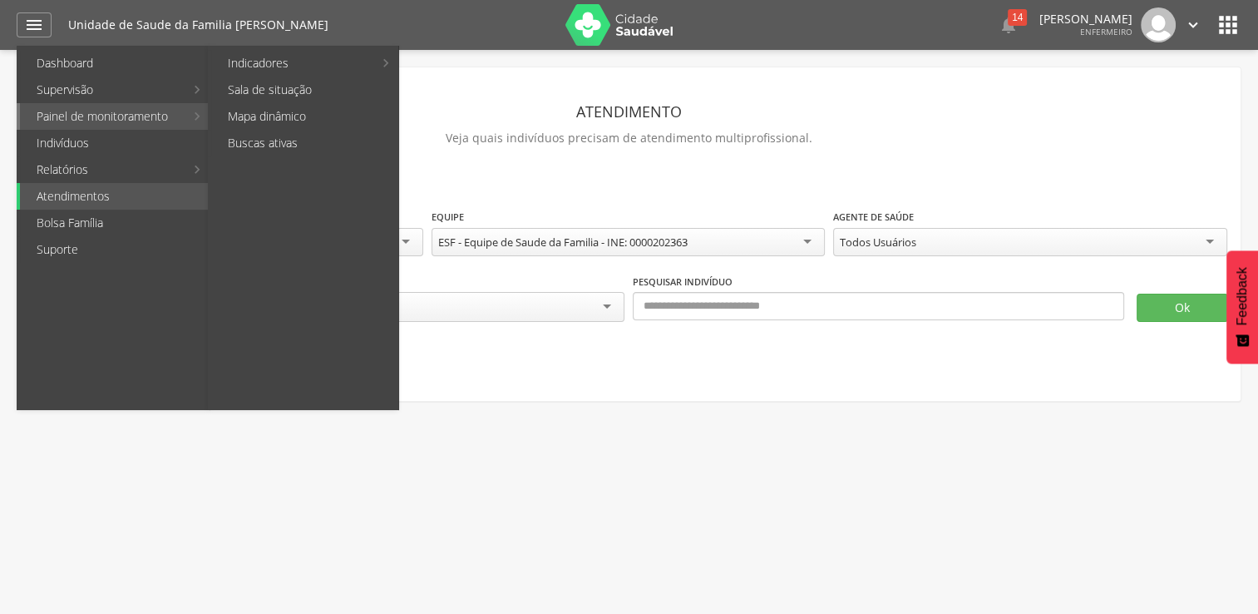
click at [104, 125] on link "Painel de monitoramento" at bounding box center [102, 116] width 165 height 27
click at [276, 137] on link "Buscas ativas" at bounding box center [304, 143] width 187 height 27
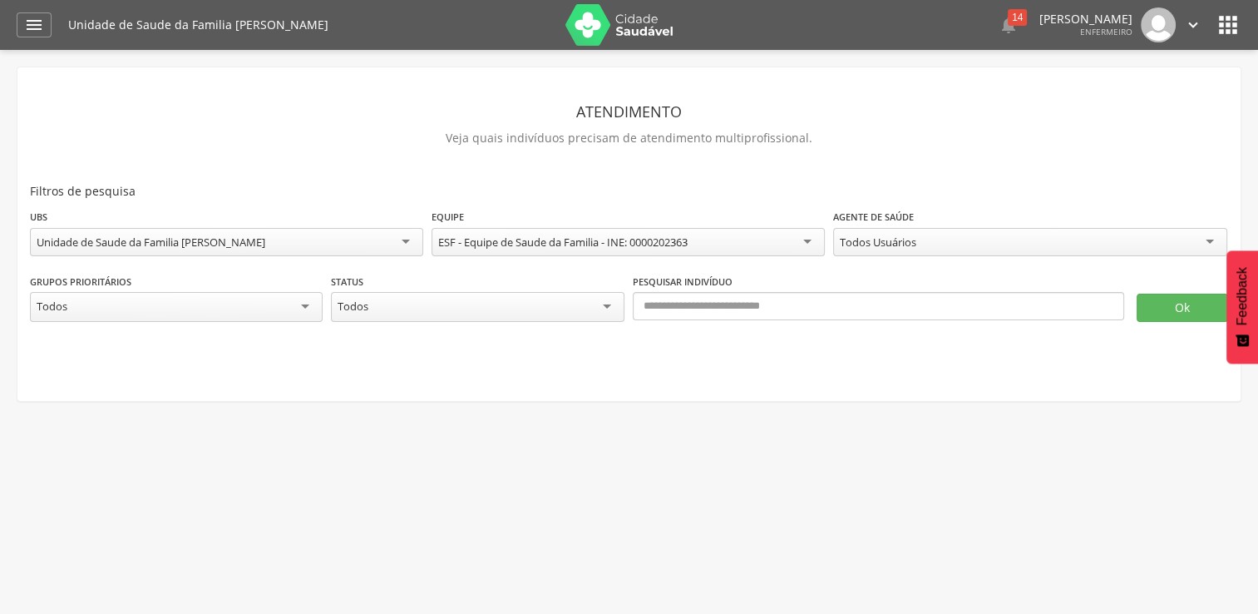
type input "**********"
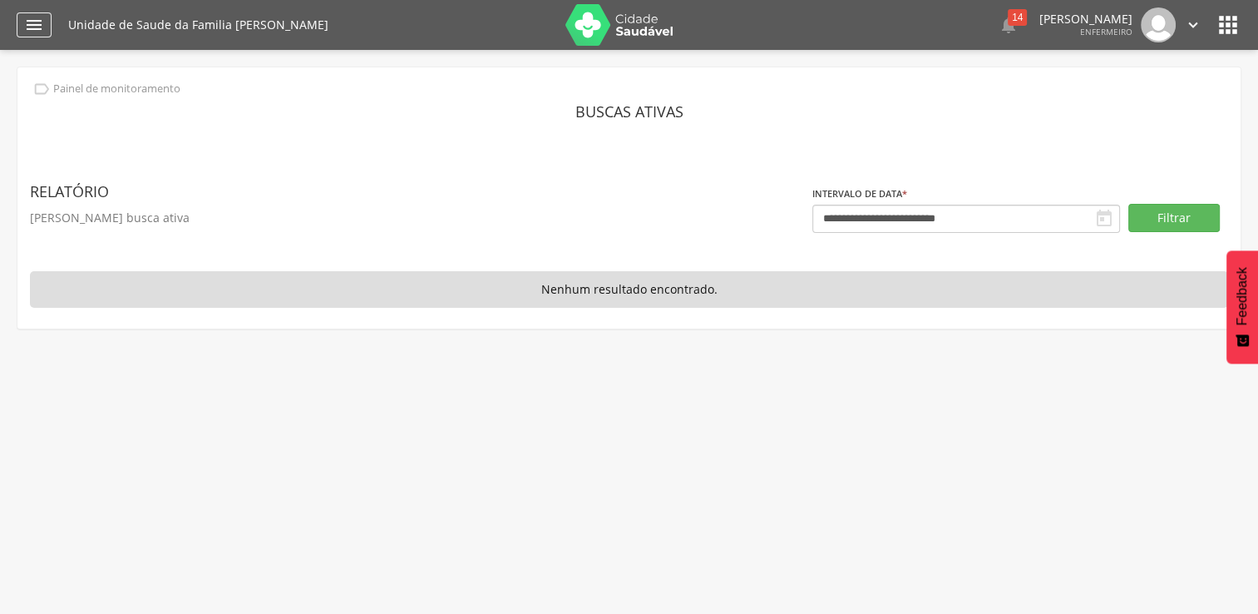
click at [47, 34] on div "" at bounding box center [34, 24] width 35 height 25
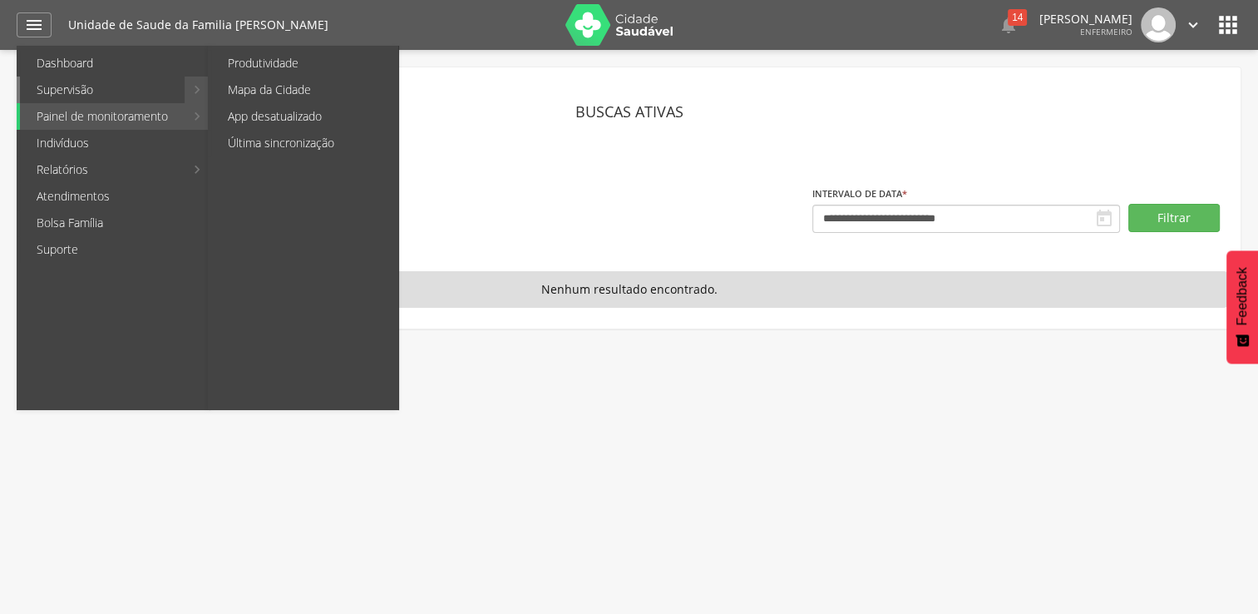
click at [96, 81] on link "Supervisão" at bounding box center [102, 90] width 165 height 27
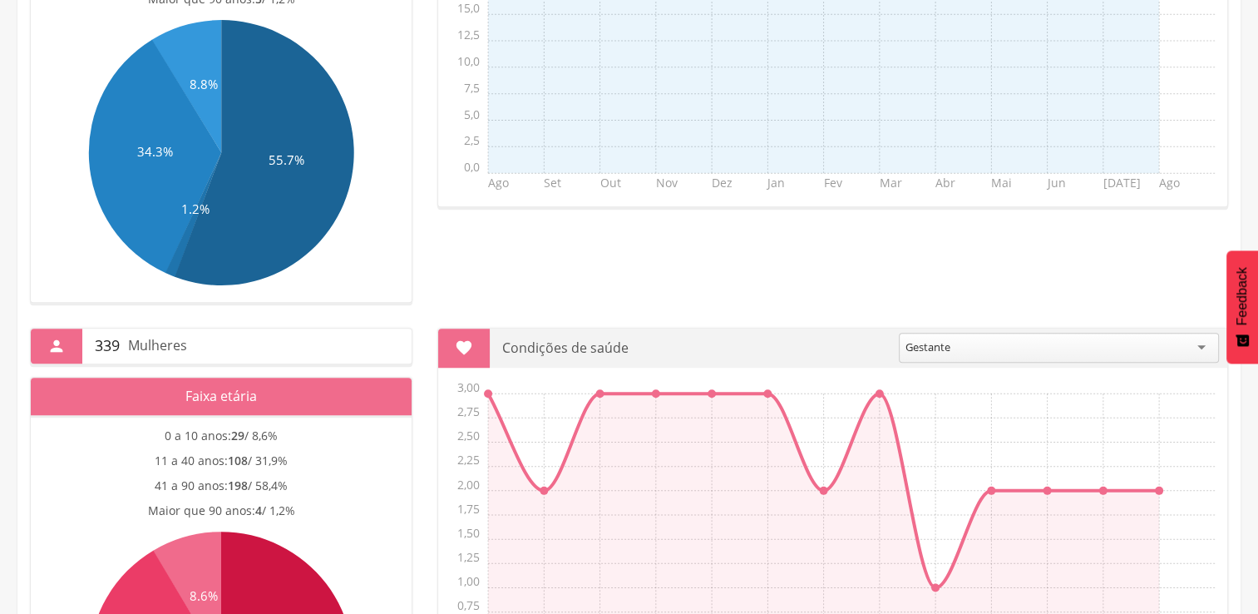
scroll to position [897, 0]
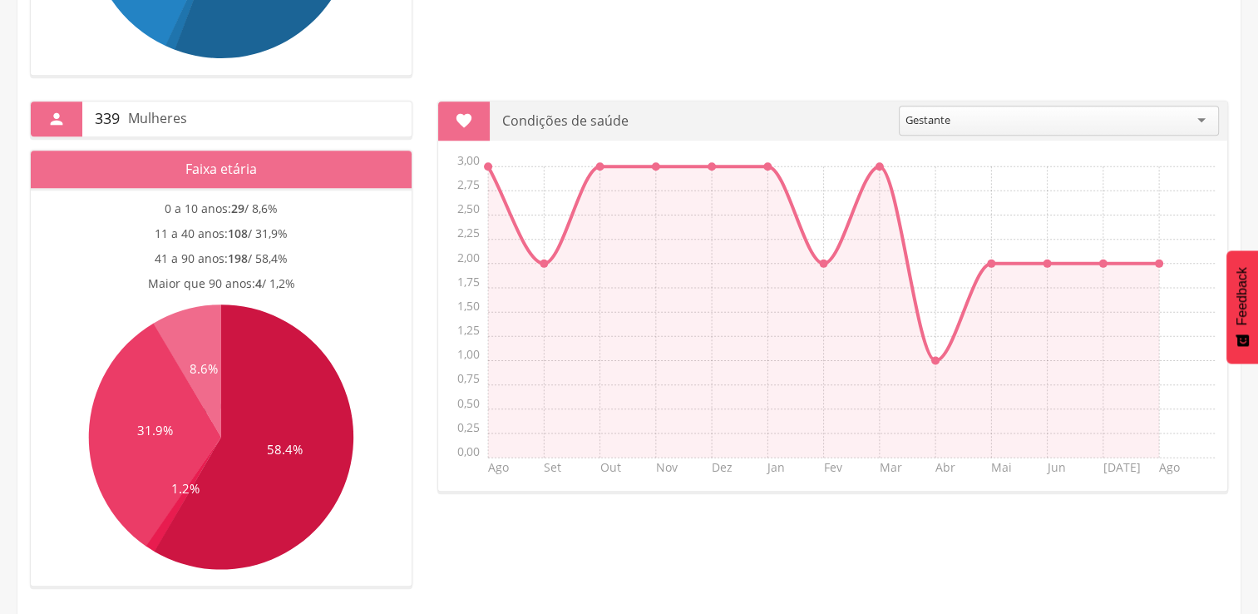
click at [244, 180] on p "Faixa etária" at bounding box center [221, 169] width 356 height 37
click at [27, 101] on div " 339 Mulheres Faixa etária 0 a 10 anos: 29 / 8,6% 11 a 40 anos: 108 / 31,9% 41…" at bounding box center [220, 344] width 407 height 486
click at [77, 127] on div "" at bounding box center [57, 118] width 52 height 35
drag, startPoint x: 88, startPoint y: 127, endPoint x: 116, endPoint y: 128, distance: 28.3
click at [90, 127] on div "339 Mulheres" at bounding box center [246, 118] width 329 height 35
